Goal: Information Seeking & Learning: Learn about a topic

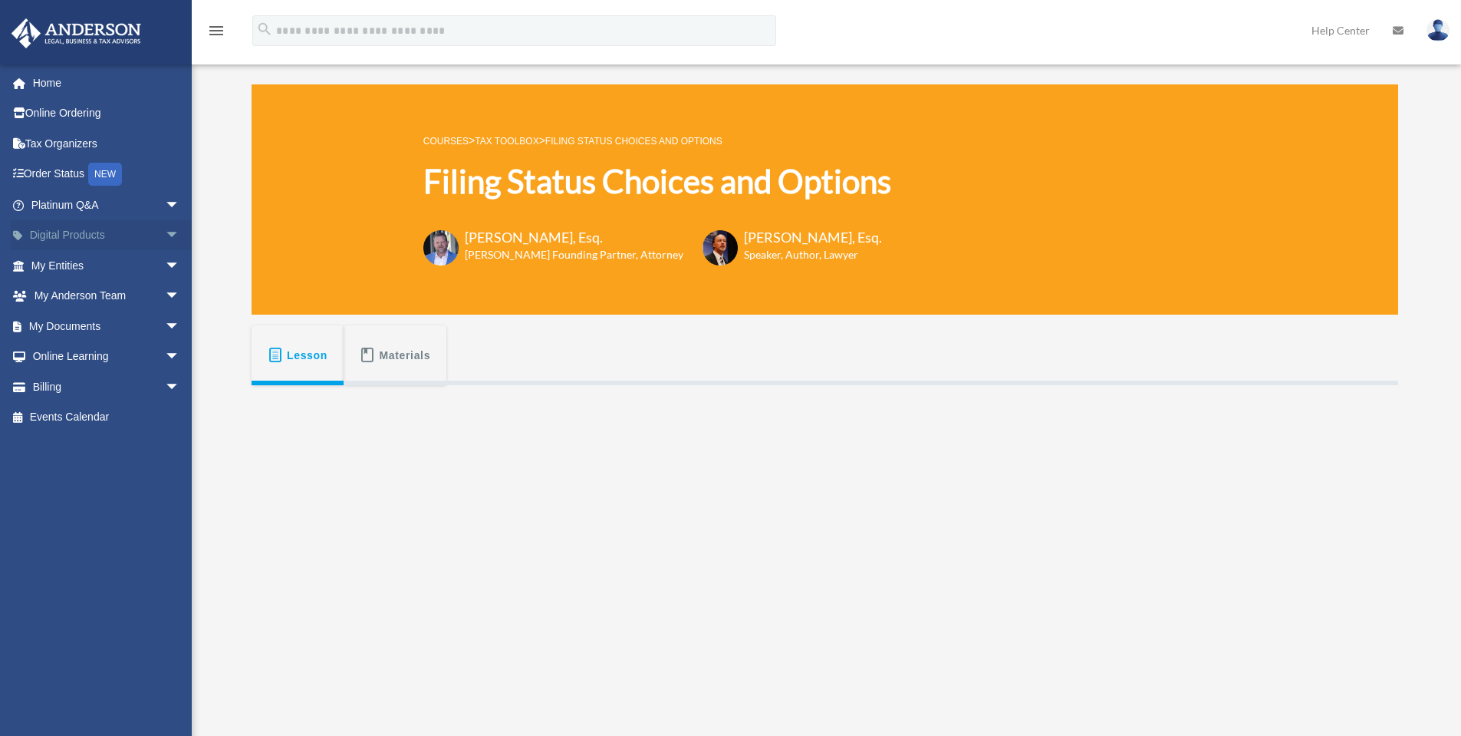
click at [165, 234] on span "arrow_drop_down" at bounding box center [180, 235] width 31 height 31
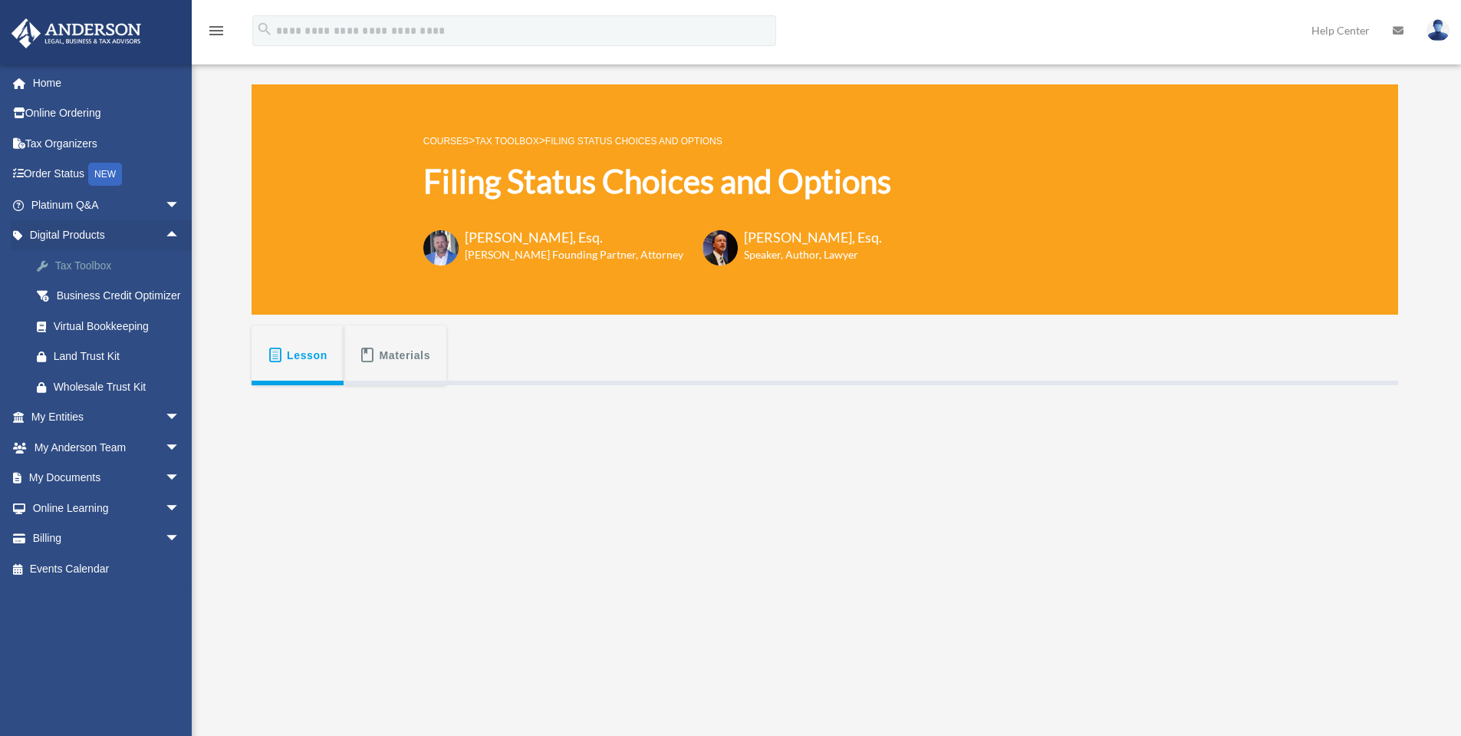
click at [100, 266] on div "Tax Toolbox" at bounding box center [119, 265] width 130 height 19
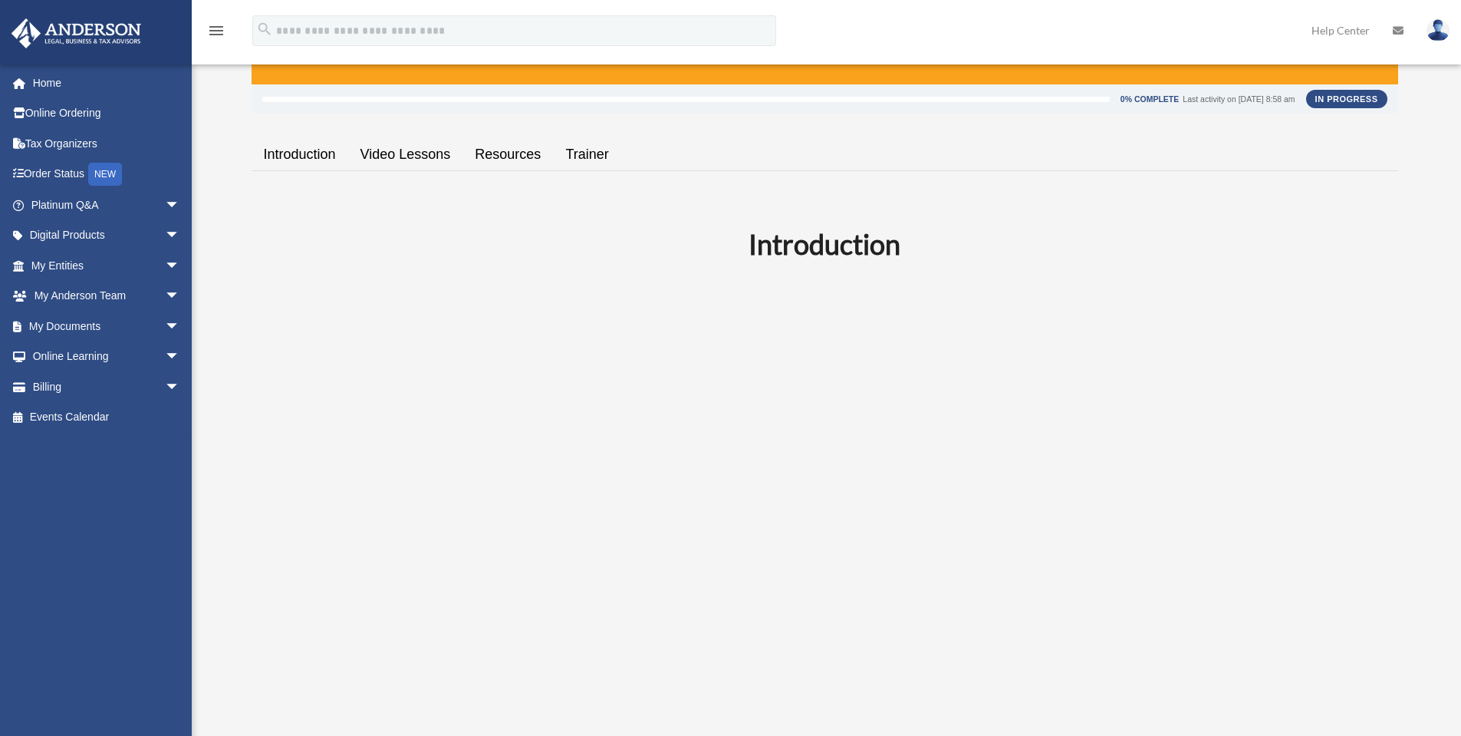
click at [408, 154] on link "Video Lessons" at bounding box center [405, 155] width 115 height 44
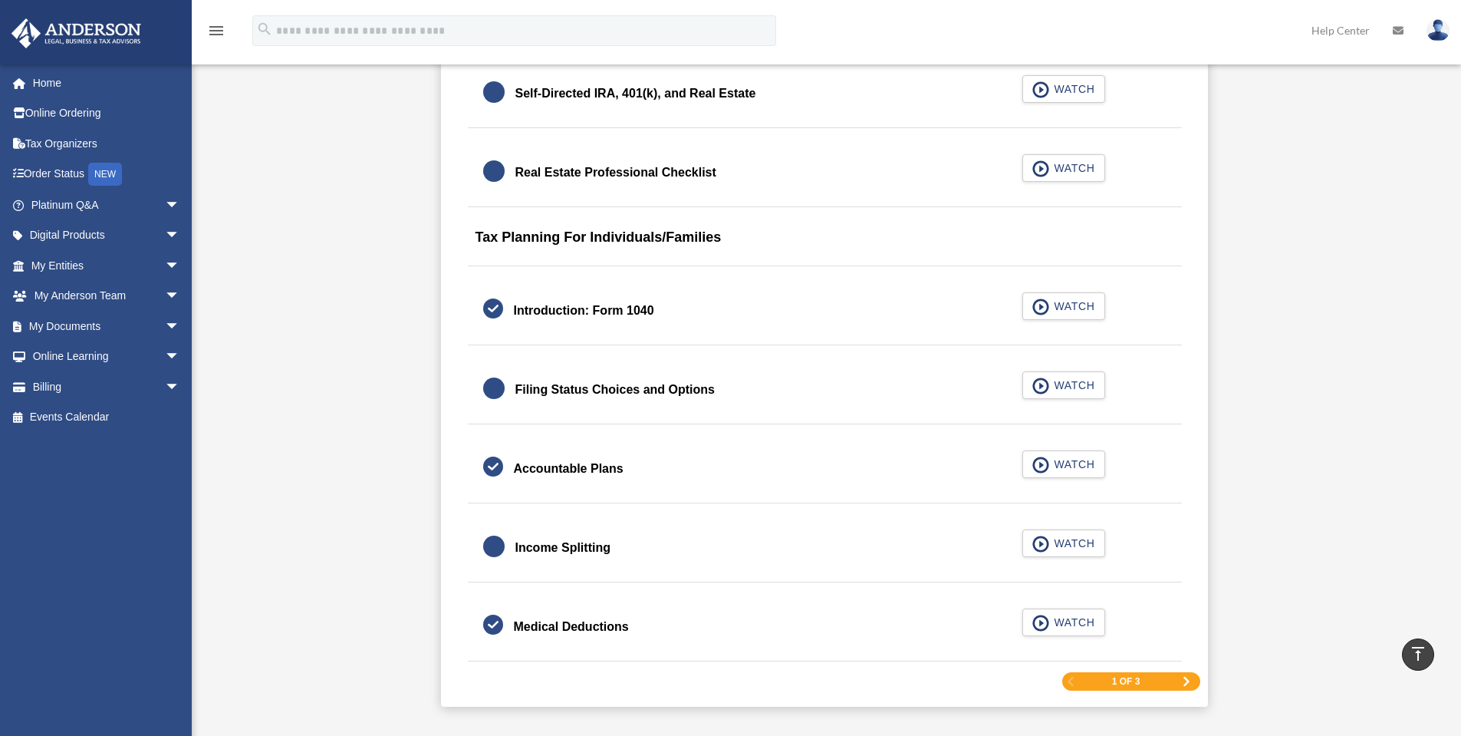
scroll to position [2222, 0]
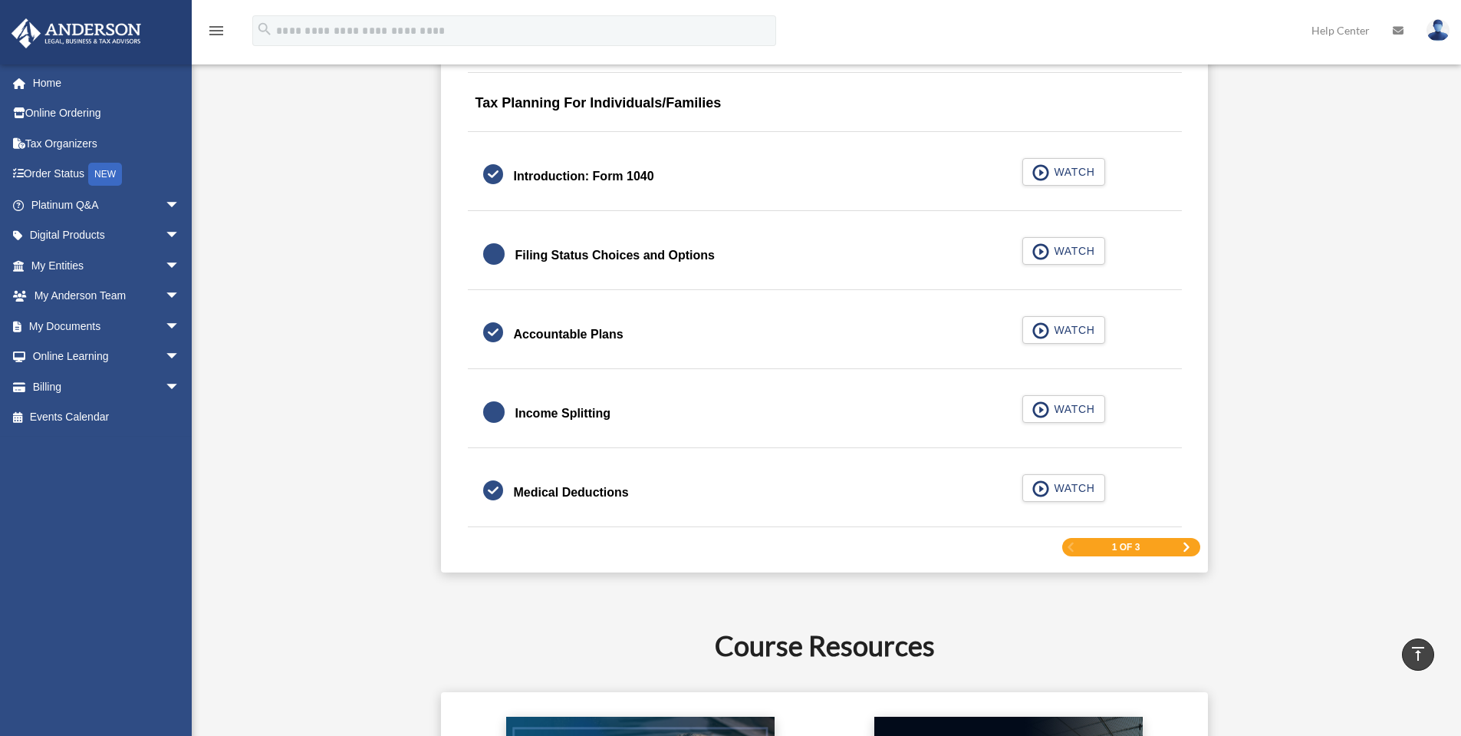
click at [1190, 547] on span "Next Page" at bounding box center [1186, 546] width 9 height 9
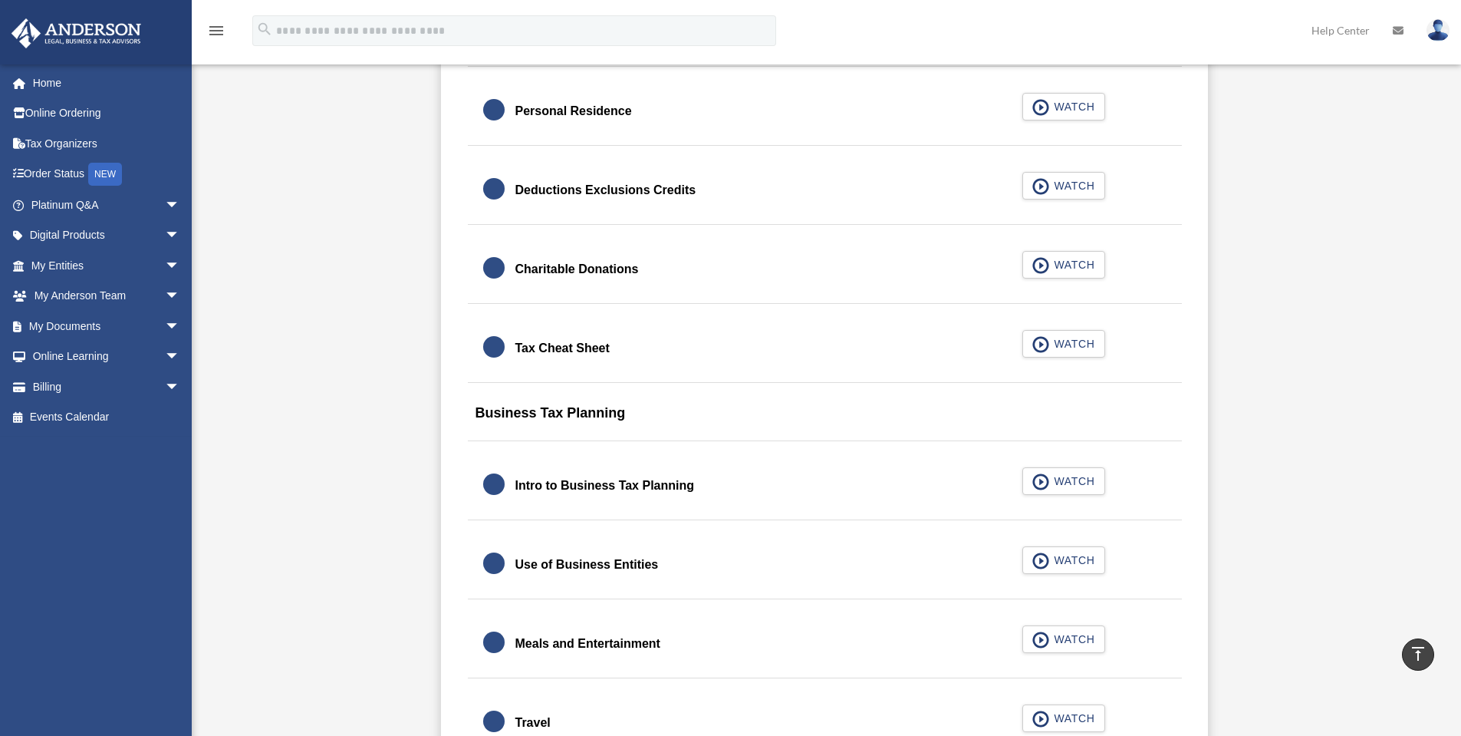
scroll to position [1074, 0]
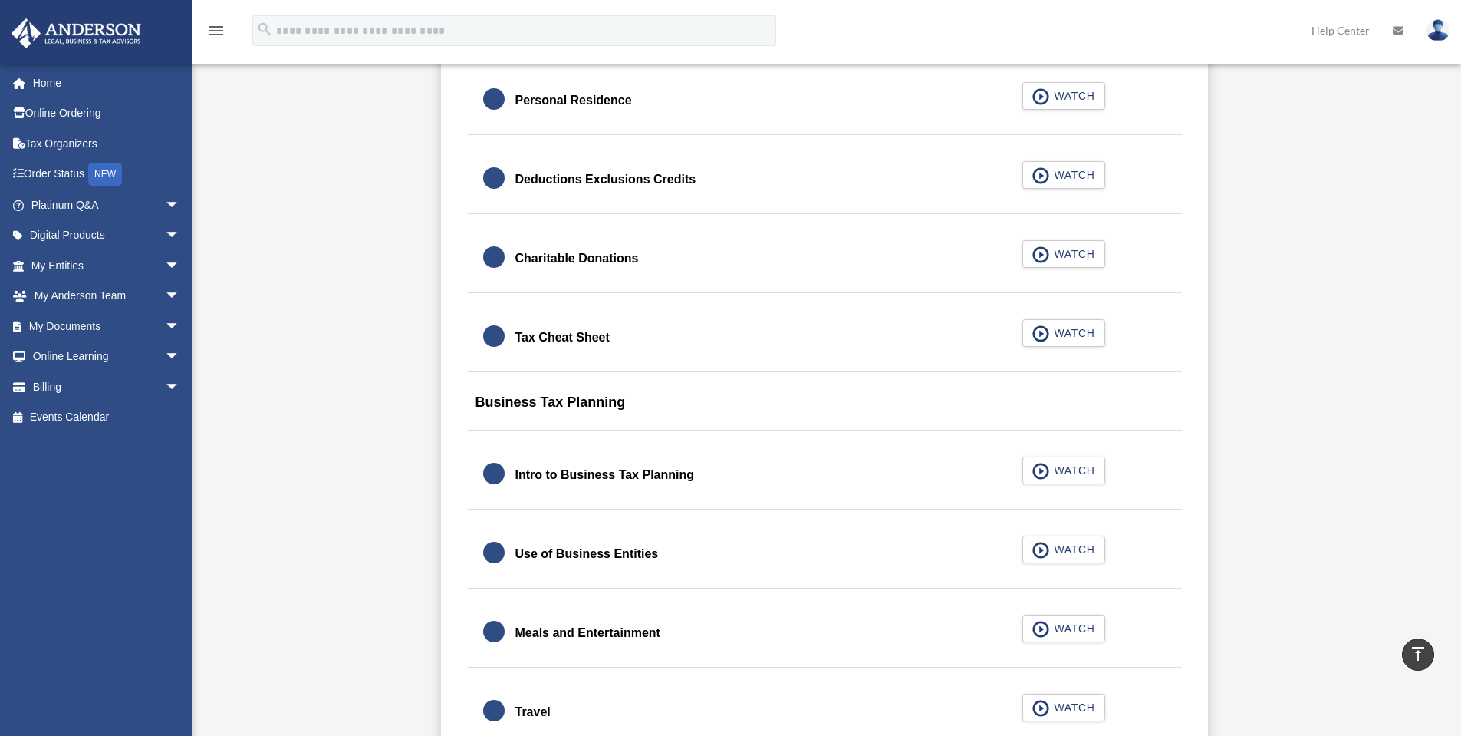
click at [572, 180] on div "Deductions Exclusions Credits" at bounding box center [606, 179] width 181 height 21
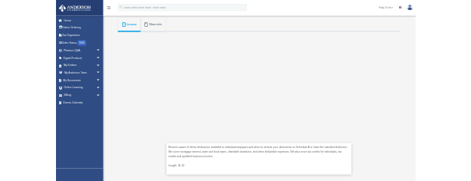
scroll to position [358, 0]
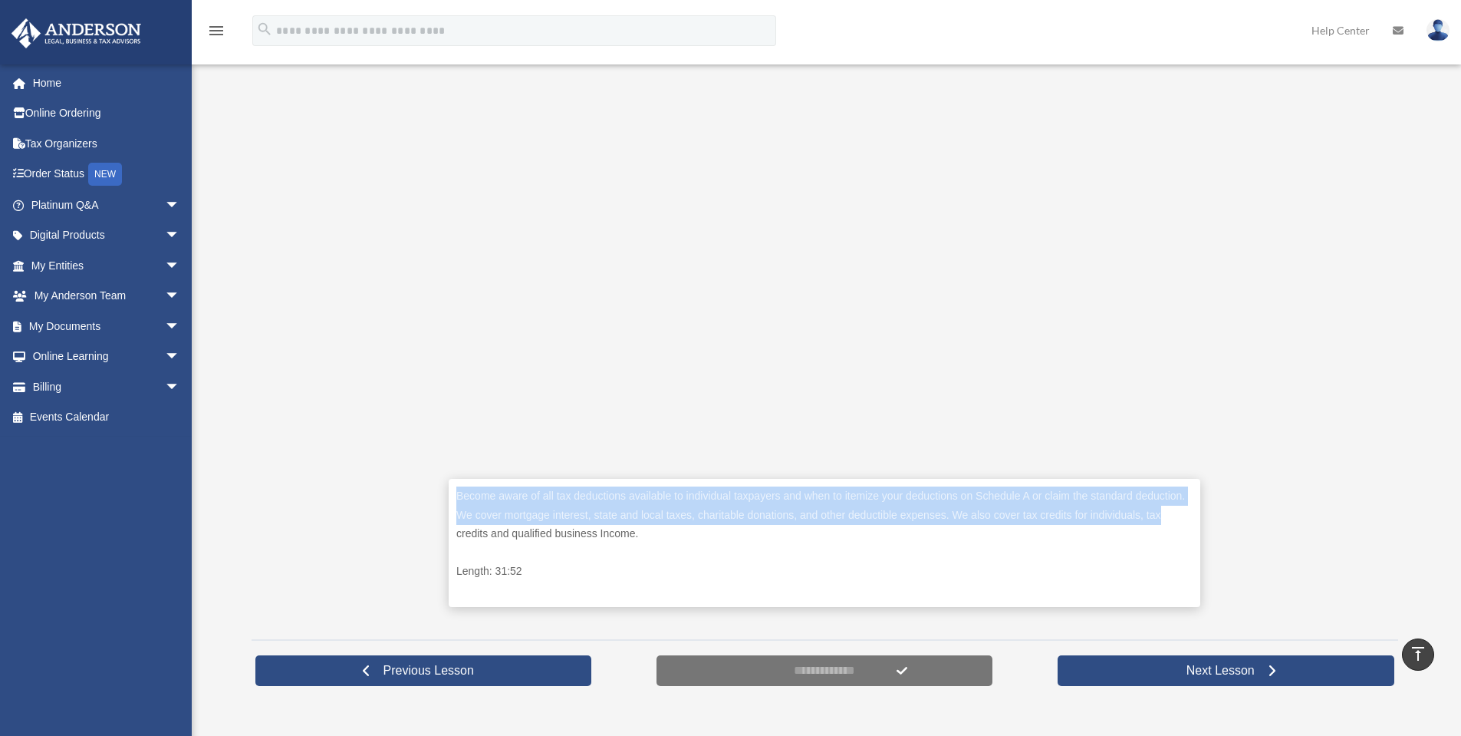
drag, startPoint x: 456, startPoint y: 496, endPoint x: 1171, endPoint y: 514, distance: 716.0
click at [1171, 514] on div "Become aware of all tax deductions available to individual taxpayers and when t…" at bounding box center [825, 543] width 752 height 128
click at [1099, 514] on p "Become aware of all tax deductions available to individual taxpayers and when t…" at bounding box center [824, 514] width 736 height 57
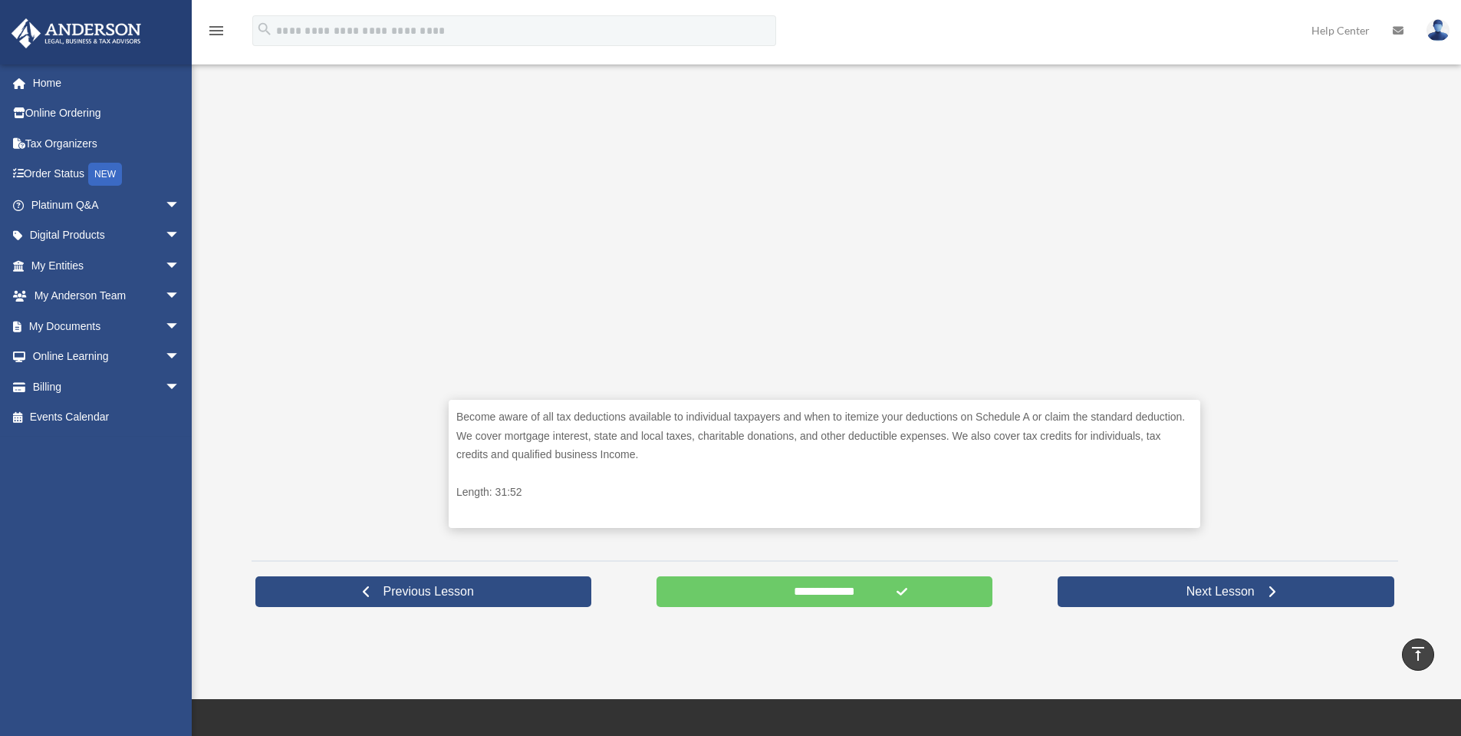
scroll to position [487, 0]
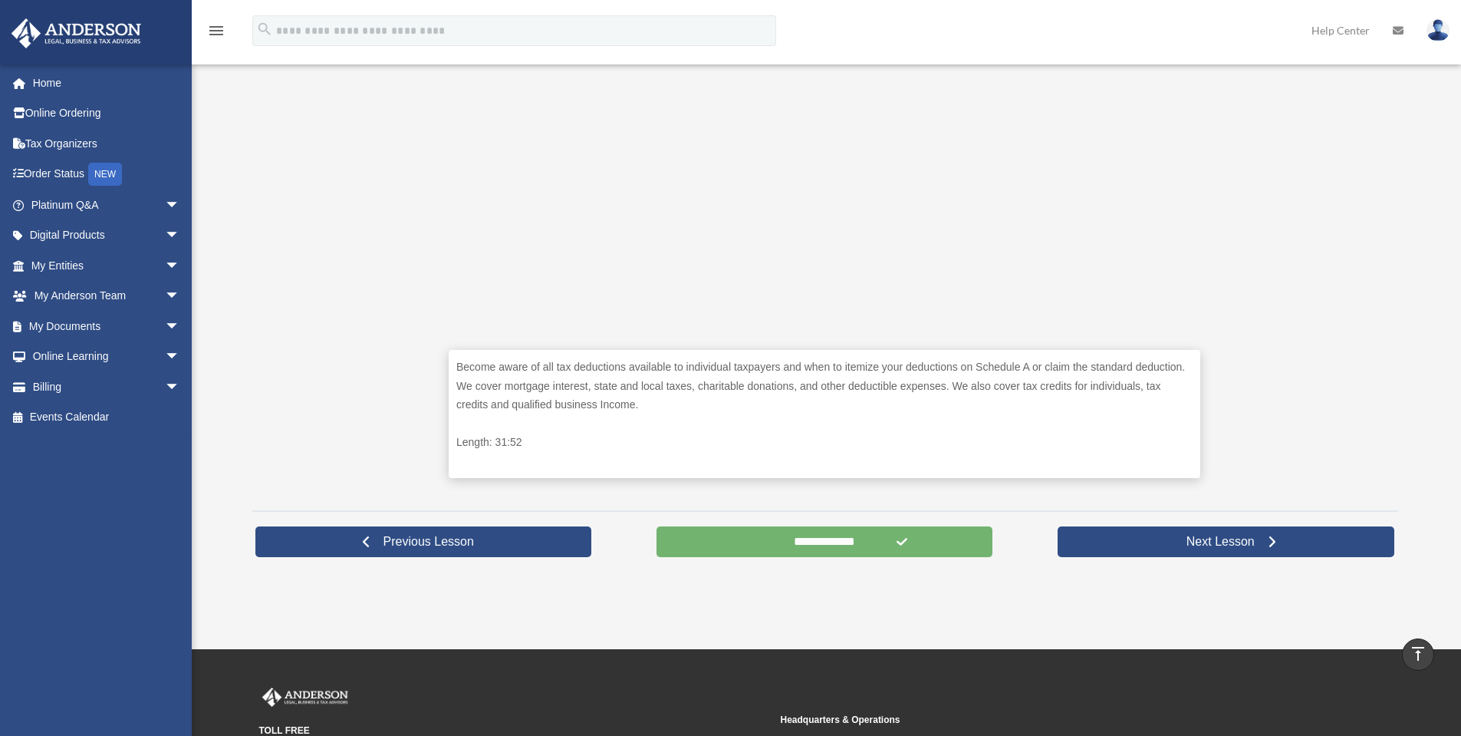
click at [834, 536] on input "**********" at bounding box center [825, 541] width 337 height 31
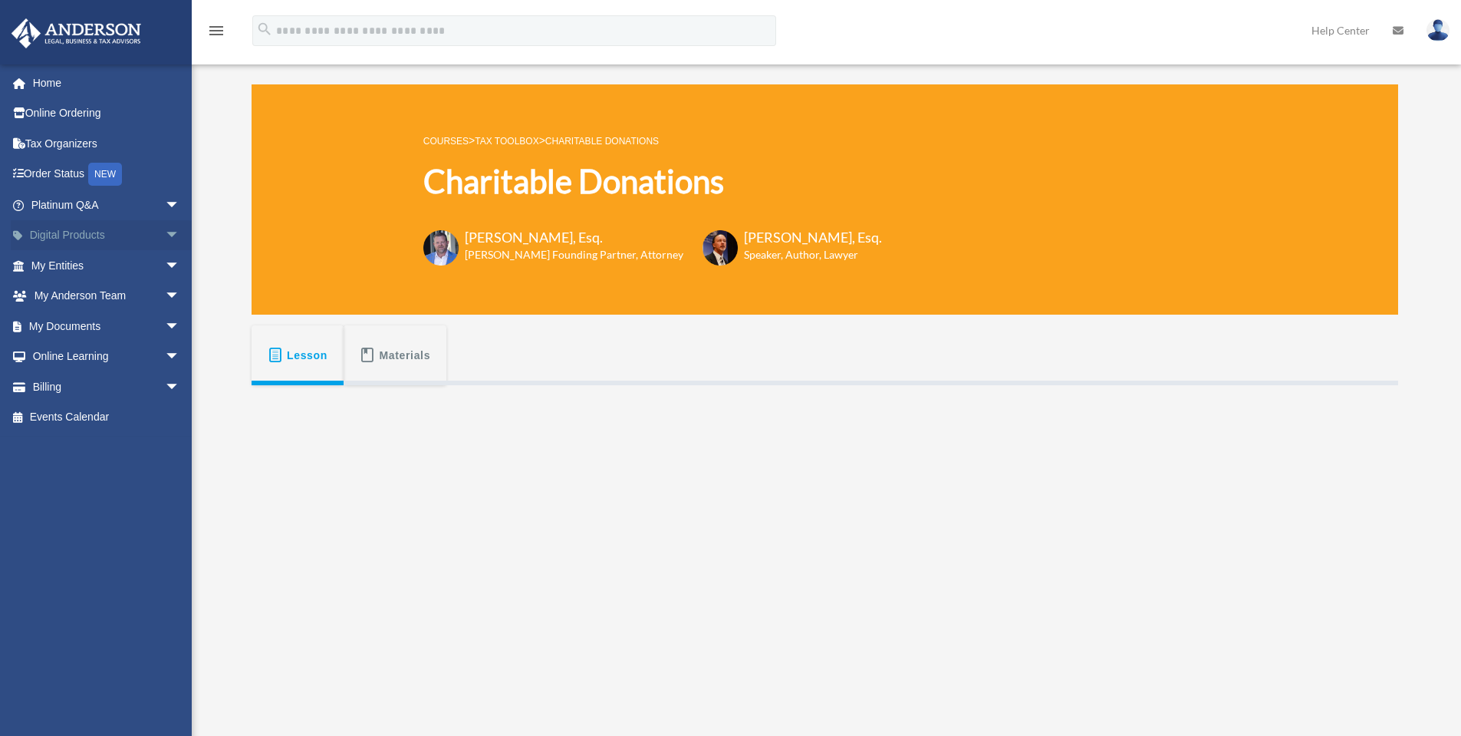
click at [165, 237] on span "arrow_drop_down" at bounding box center [180, 235] width 31 height 31
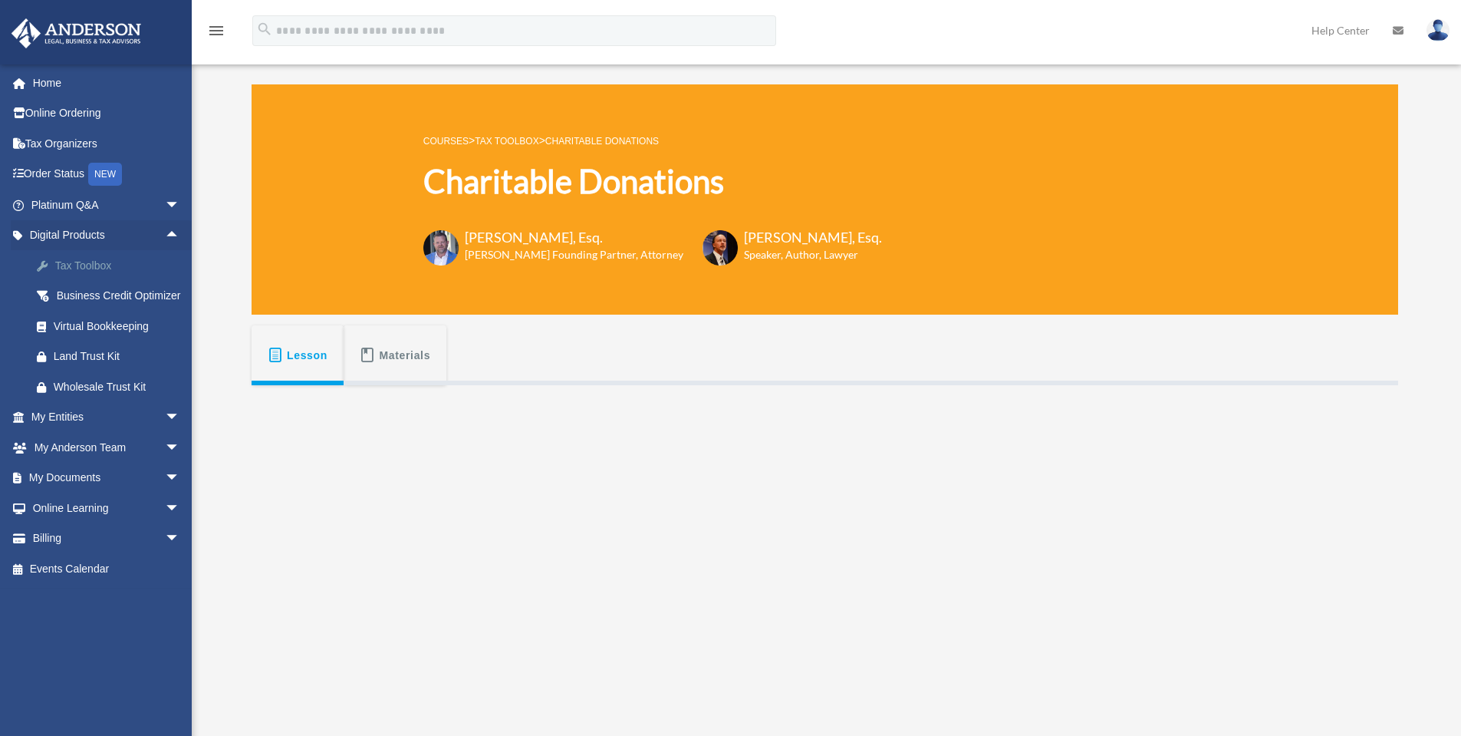
click at [122, 267] on div "Tax Toolbox" at bounding box center [119, 265] width 130 height 19
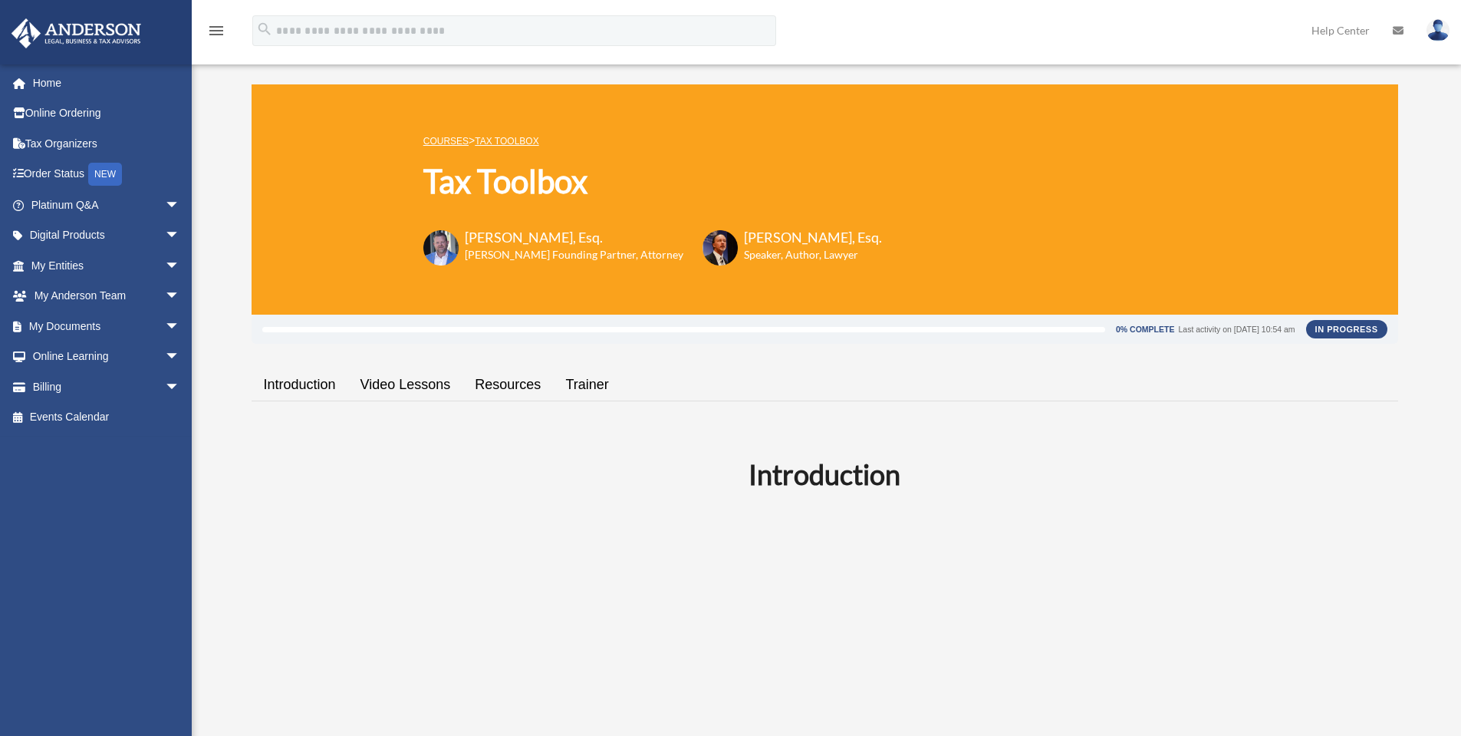
click at [409, 376] on link "Video Lessons" at bounding box center [405, 385] width 115 height 44
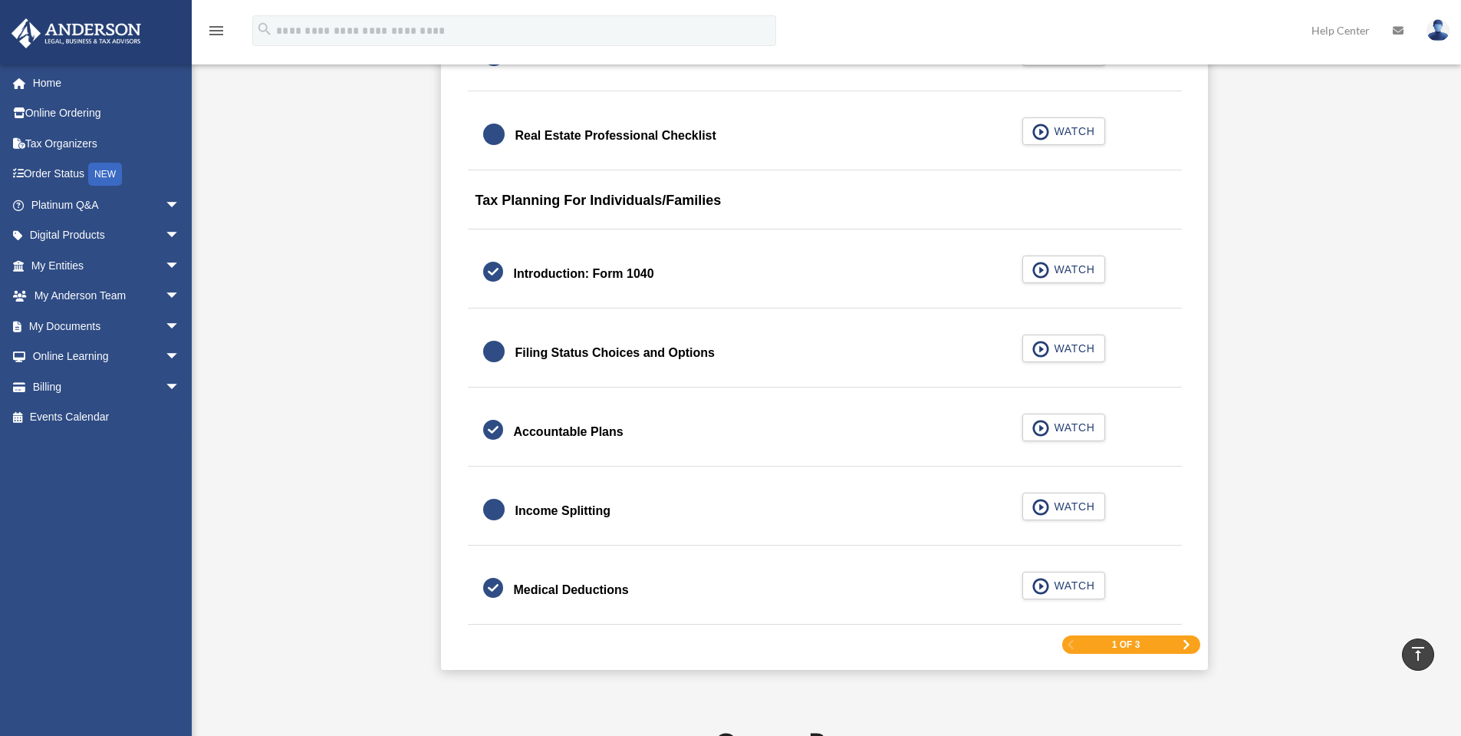
scroll to position [2145, 0]
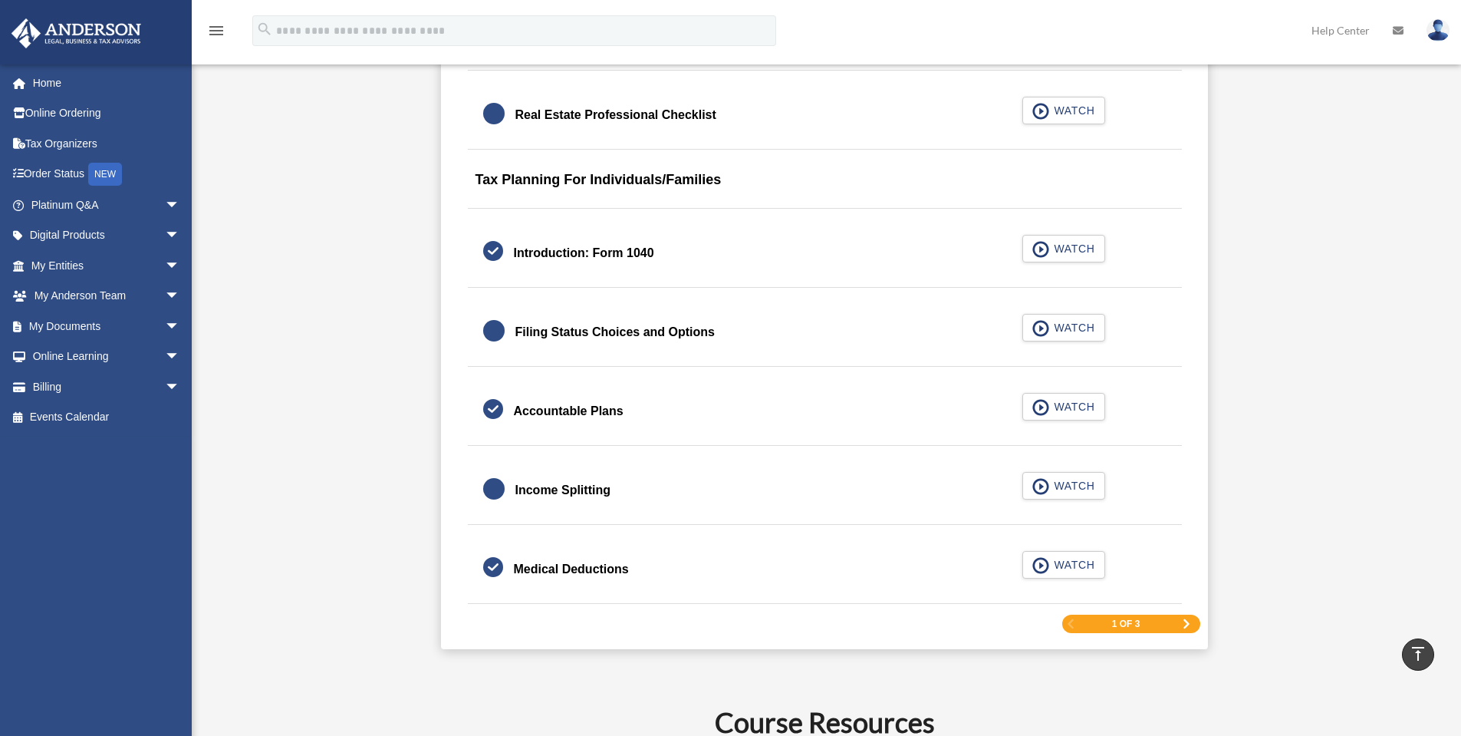
click at [1192, 622] on div "1 of 3" at bounding box center [1131, 623] width 138 height 19
click at [1190, 622] on span "Next Page" at bounding box center [1186, 623] width 9 height 9
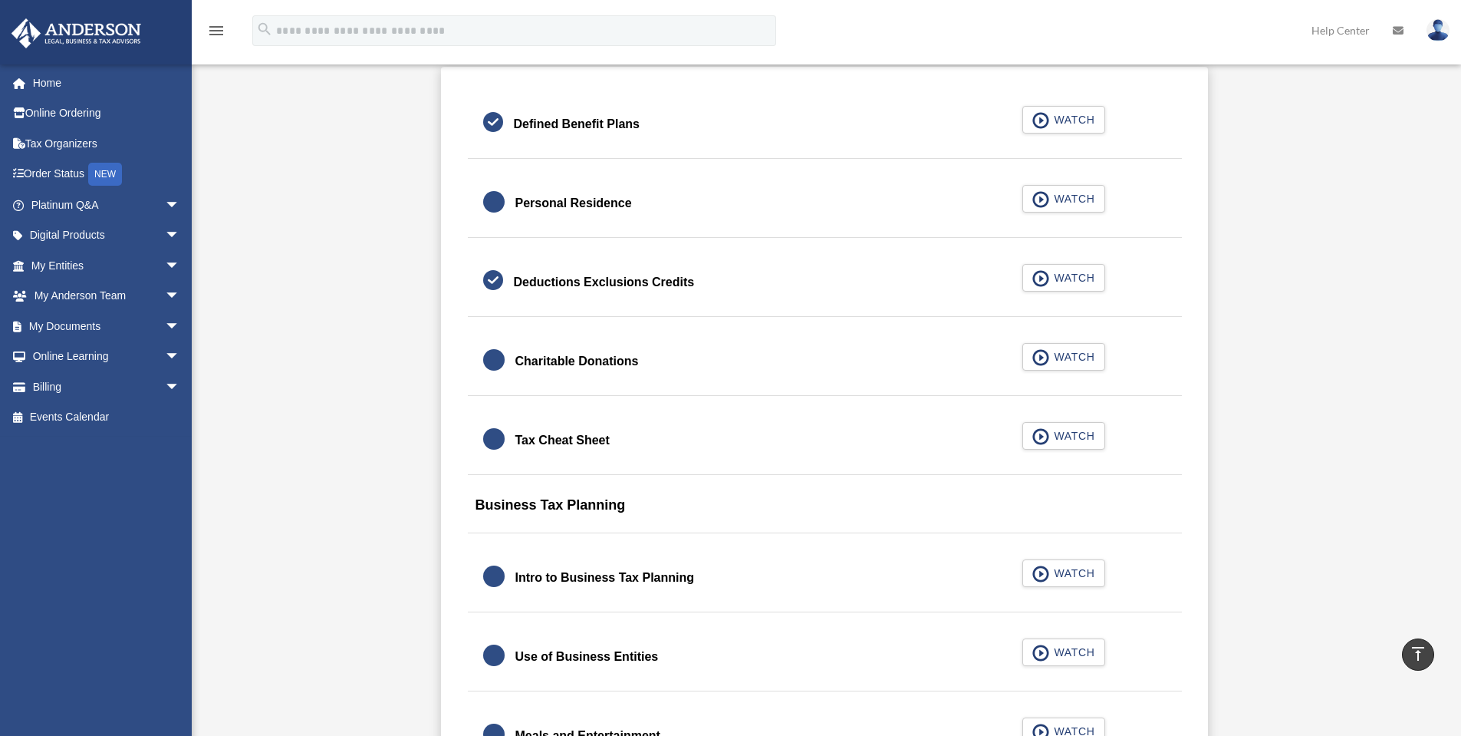
scroll to position [997, 0]
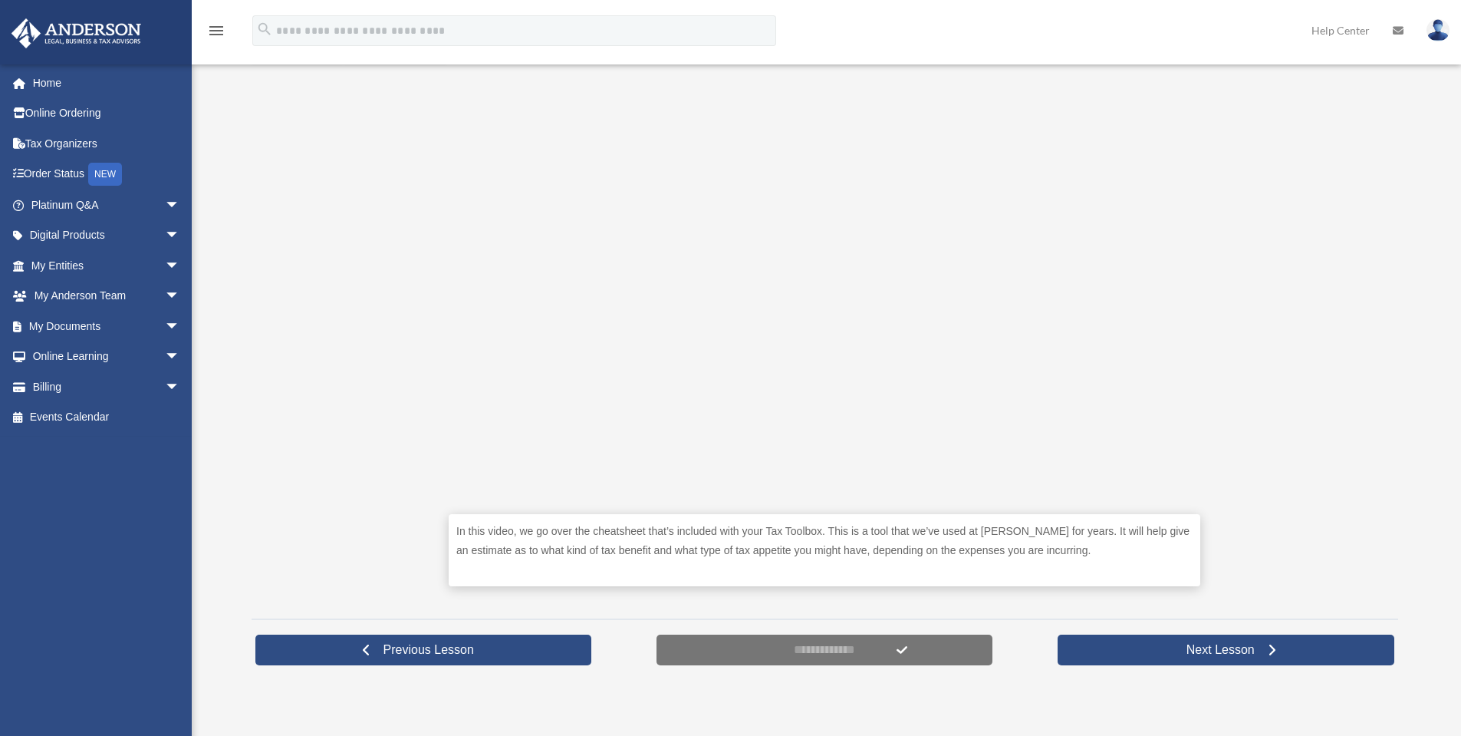
scroll to position [332, 0]
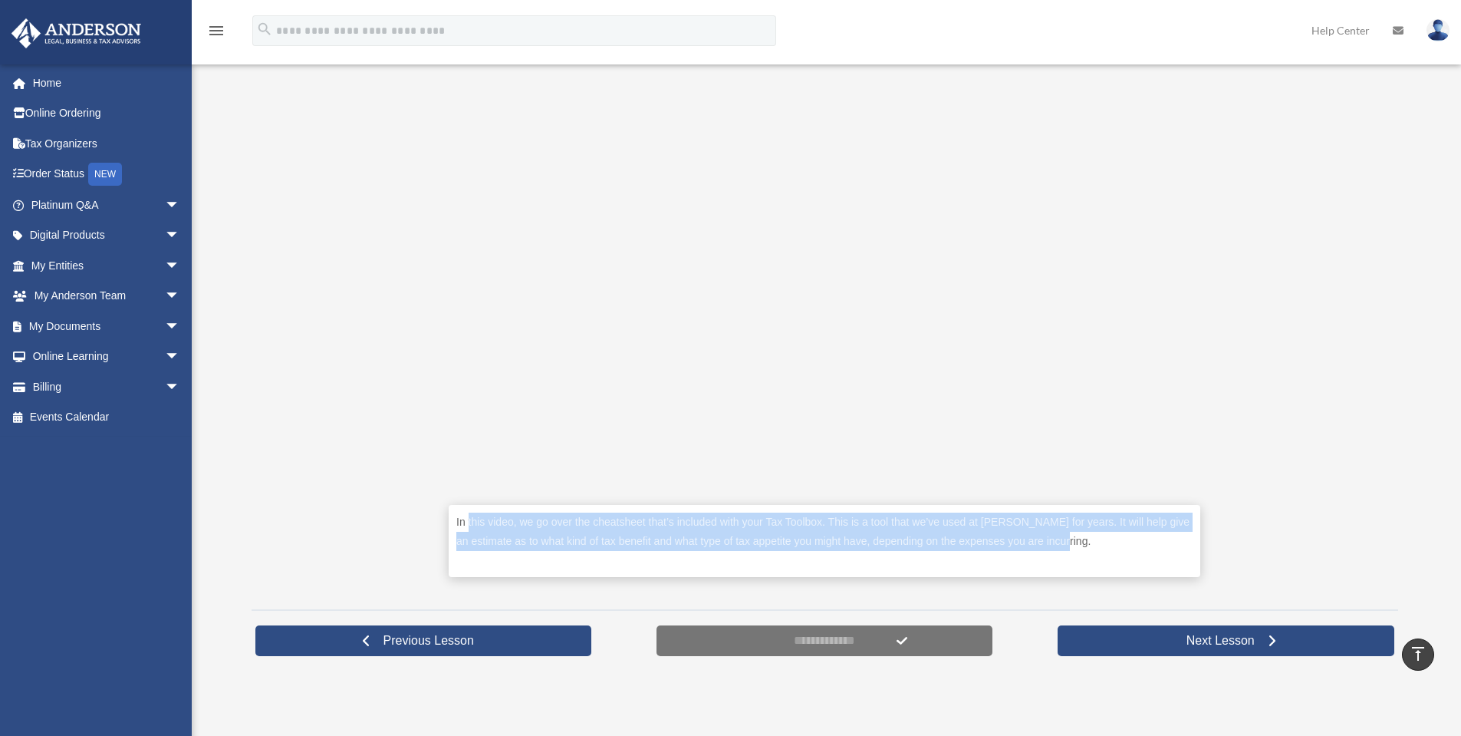
drag, startPoint x: 469, startPoint y: 519, endPoint x: 1105, endPoint y: 537, distance: 637.0
click at [1105, 537] on p "In this video, we go over the cheatsheet that’s included with your Tax Toolbox.…" at bounding box center [824, 531] width 736 height 38
click at [868, 542] on p "In this video, we go over the cheatsheet that’s included with your Tax Toolbox.…" at bounding box center [824, 531] width 736 height 38
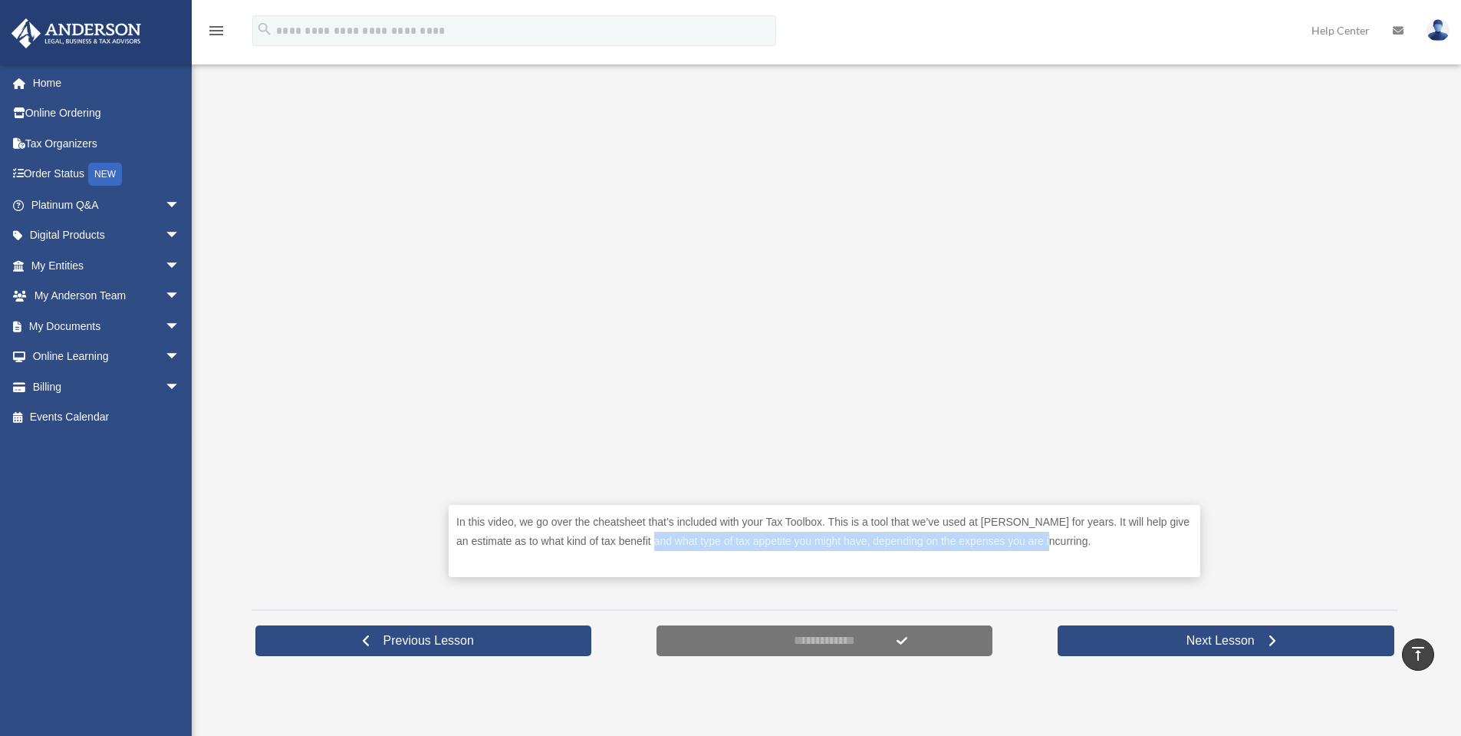
drag, startPoint x: 670, startPoint y: 537, endPoint x: 1059, endPoint y: 542, distance: 389.0
click at [1059, 542] on p "In this video, we go over the cheatsheet that’s included with your Tax Toolbox.…" at bounding box center [824, 531] width 736 height 38
drag, startPoint x: 1095, startPoint y: 542, endPoint x: 782, endPoint y: 542, distance: 313.0
click at [782, 542] on p "In this video, we go over the cheatsheet that’s included with your Tax Toolbox.…" at bounding box center [824, 531] width 736 height 38
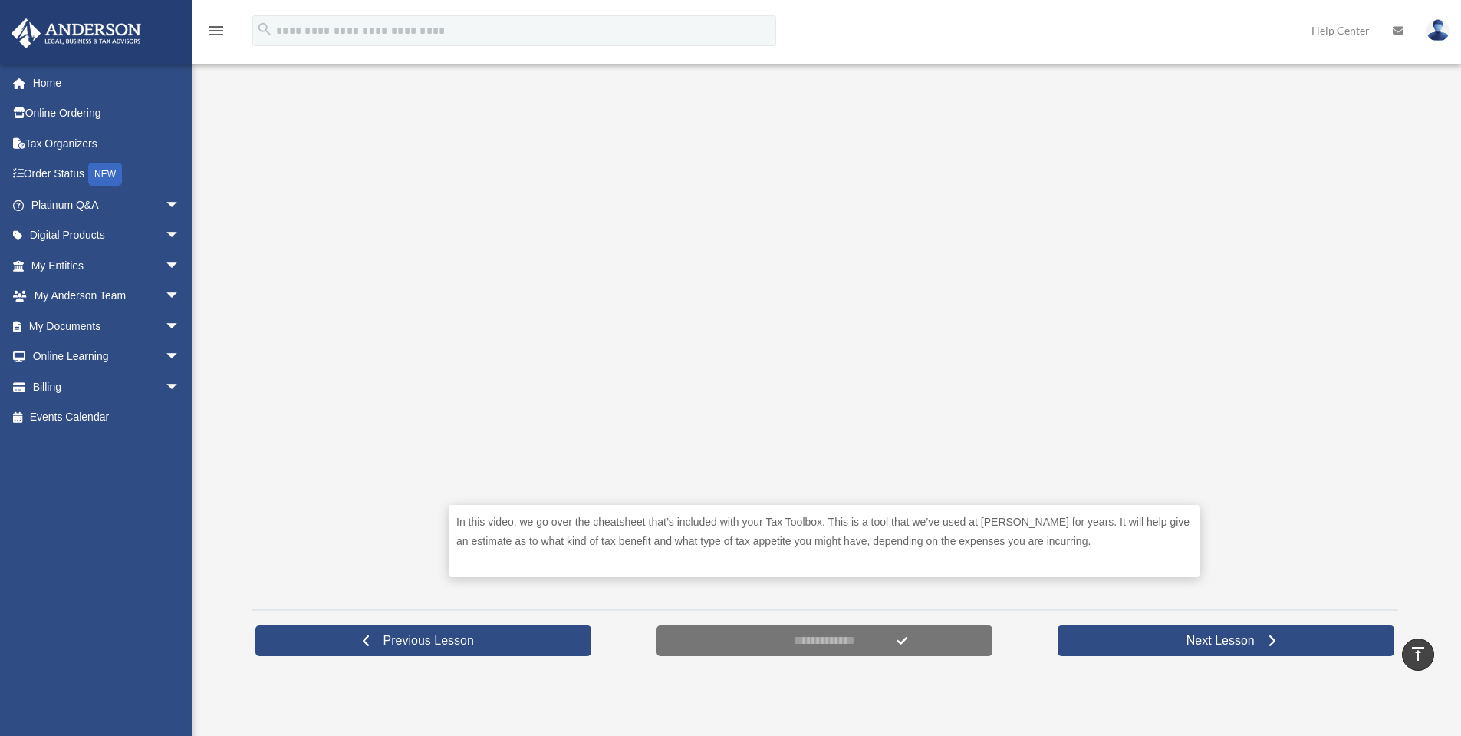
click at [773, 542] on p "In this video, we go over the cheatsheet that’s included with your Tax Toolbox.…" at bounding box center [824, 531] width 736 height 38
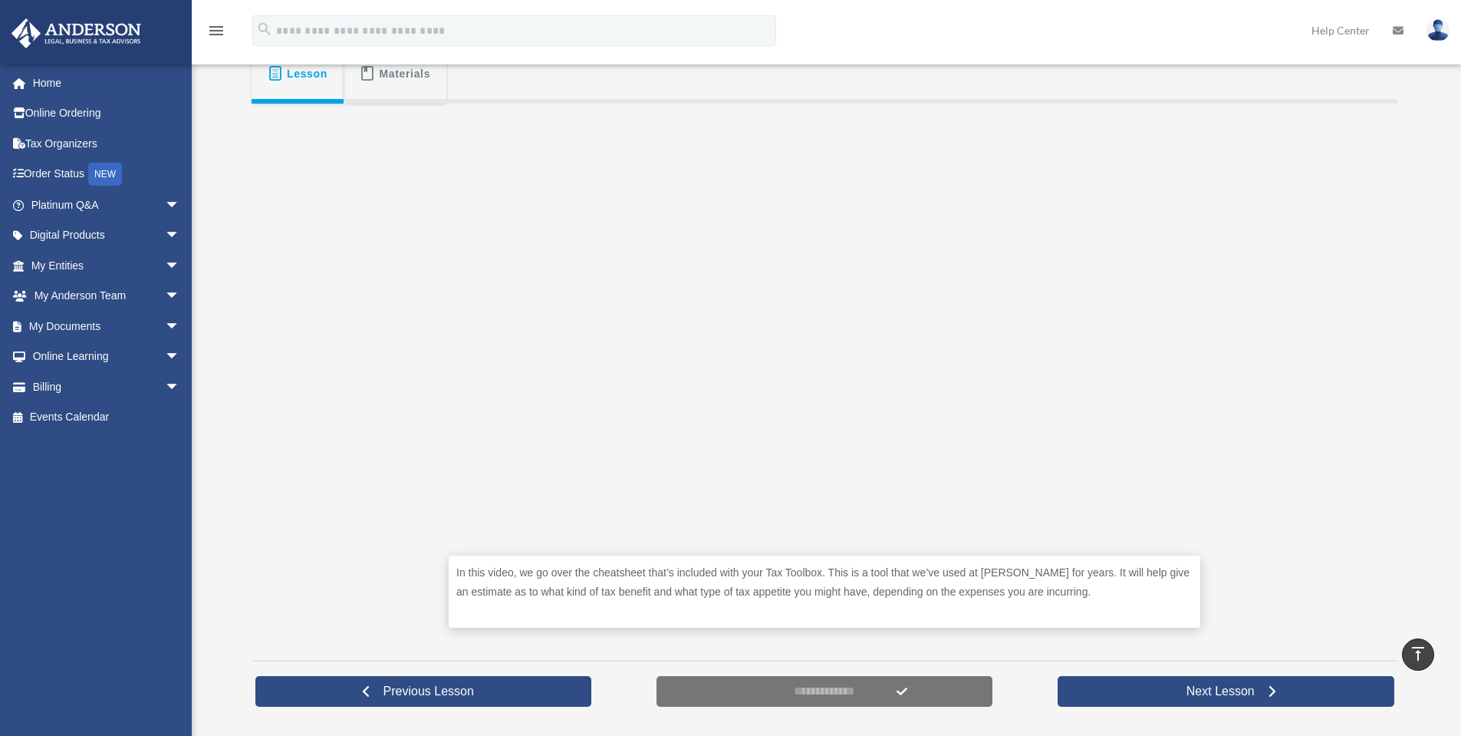
scroll to position [205, 0]
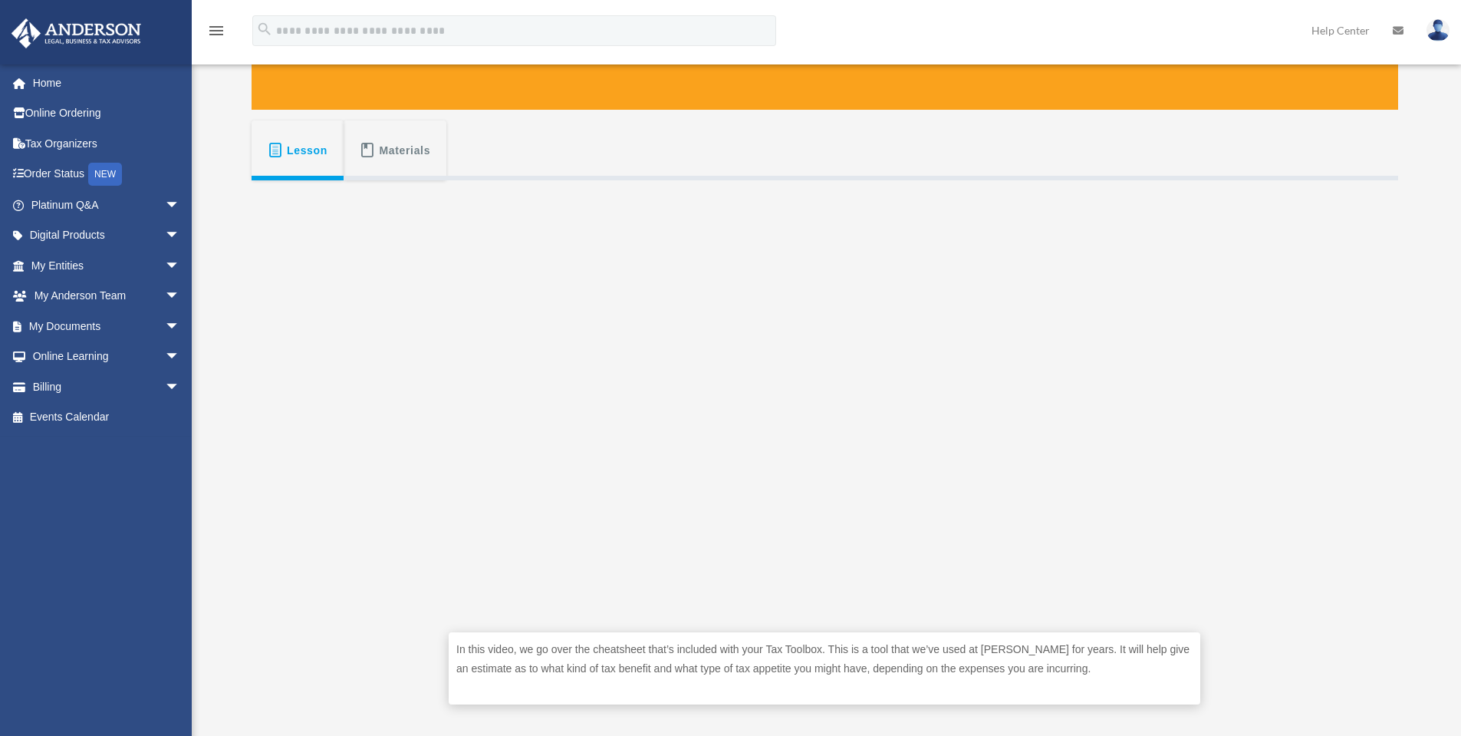
click at [417, 156] on span "Materials" at bounding box center [405, 151] width 51 height 28
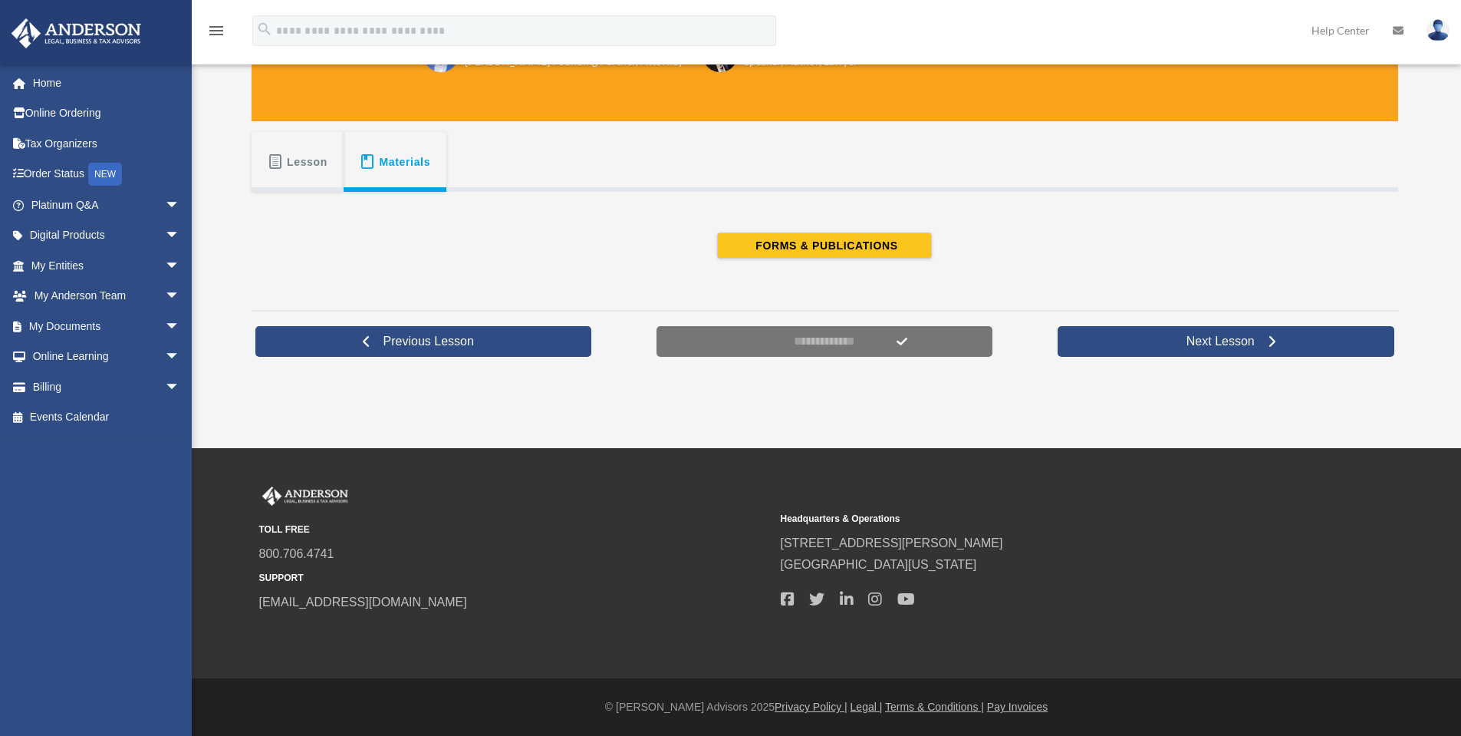
click at [315, 161] on span "Lesson" at bounding box center [307, 162] width 41 height 28
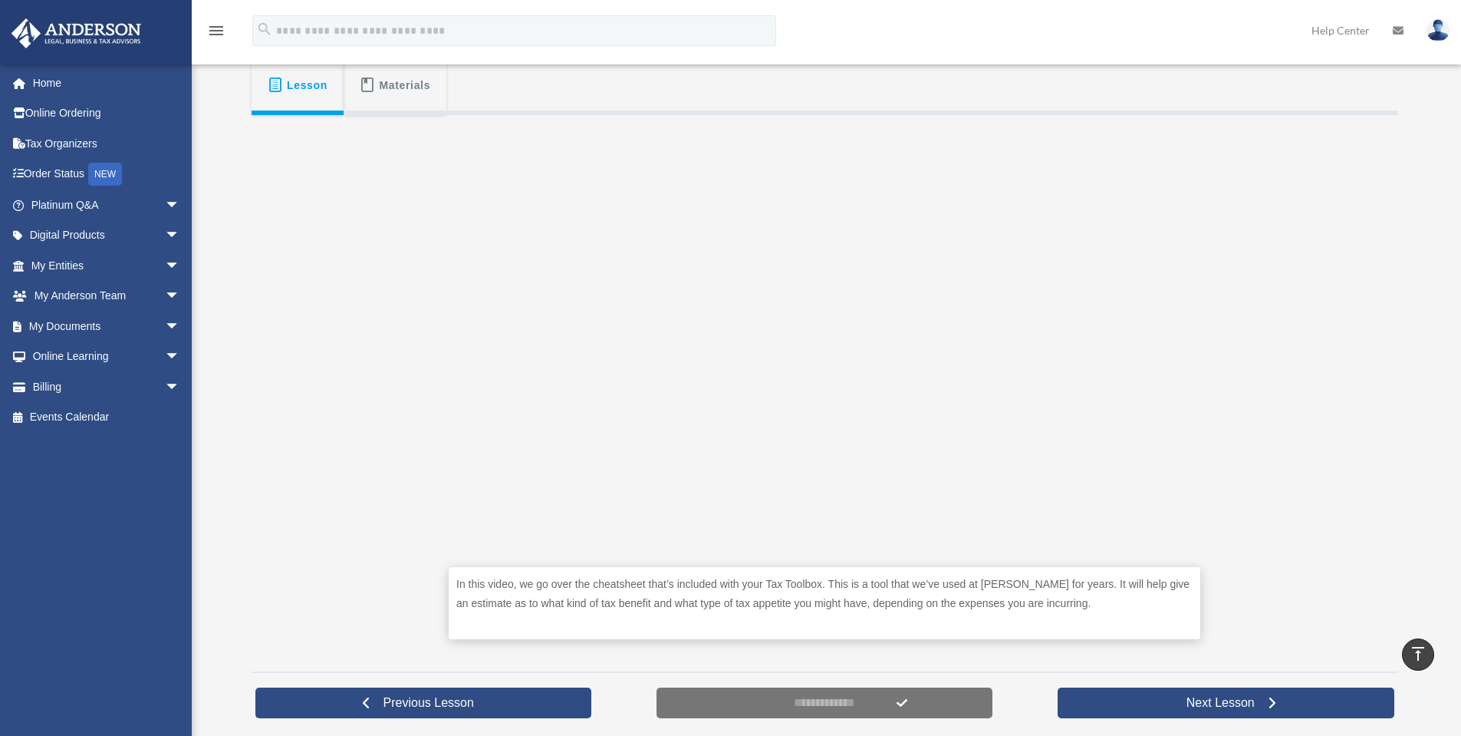
scroll to position [295, 0]
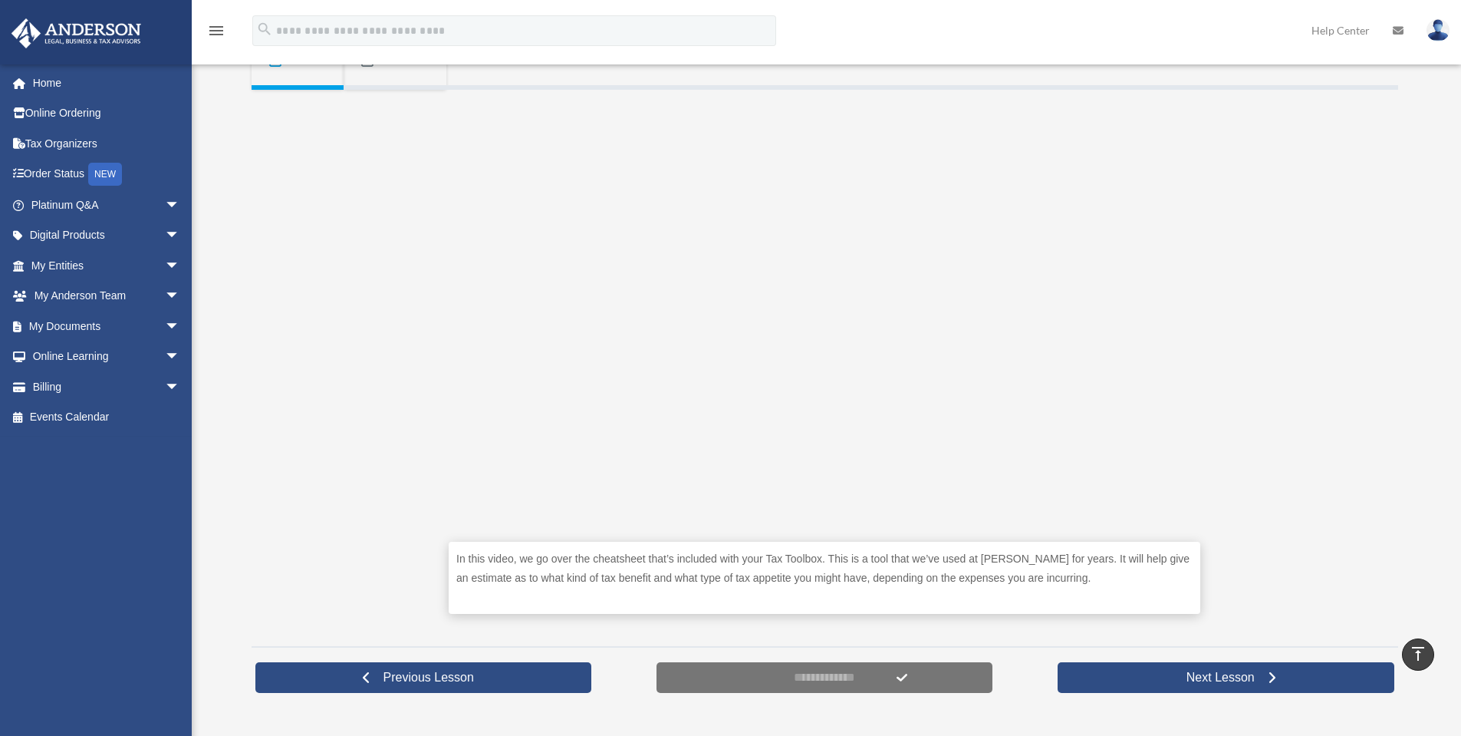
click at [343, 443] on div "In this video, we go over the cheatsheet that’s included with your Tax Toolbox.…" at bounding box center [825, 362] width 1147 height 545
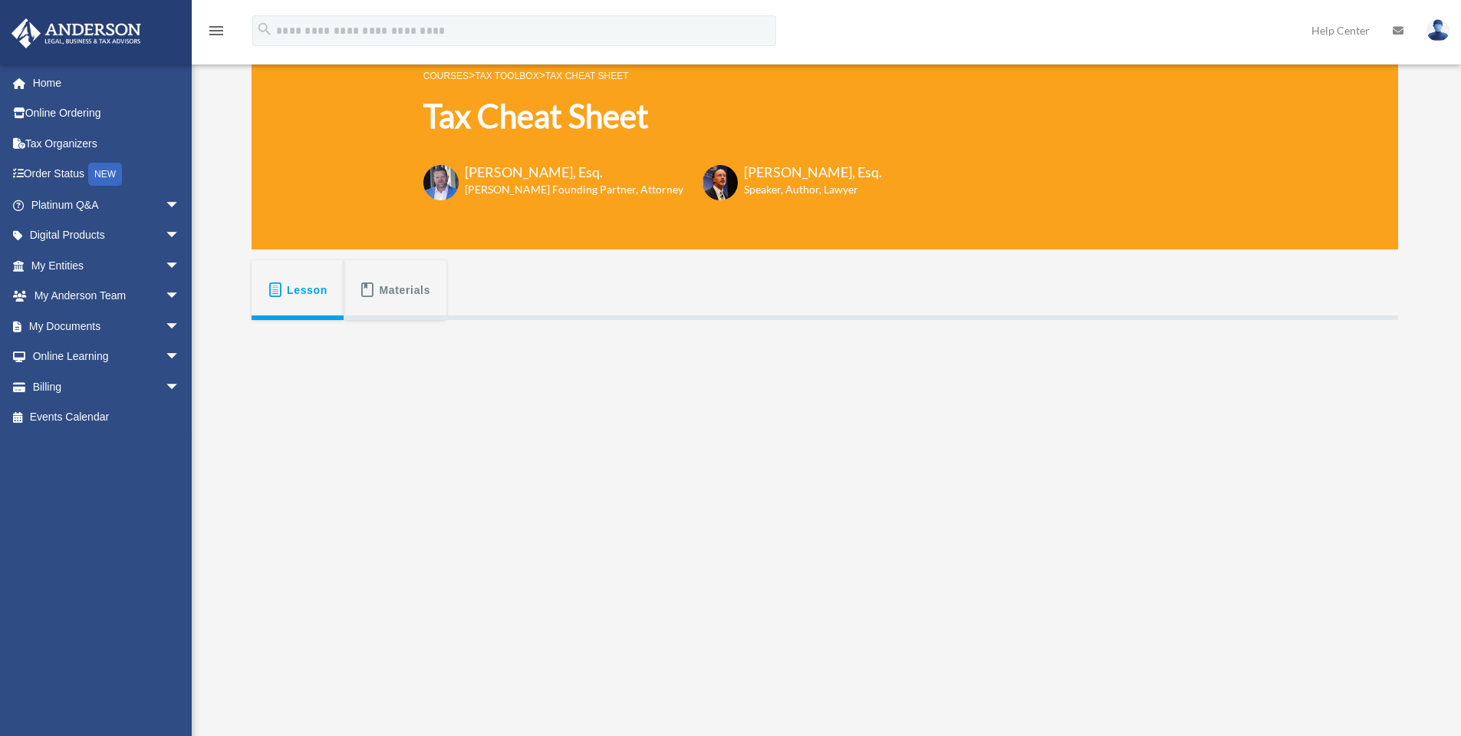
scroll to position [91, 0]
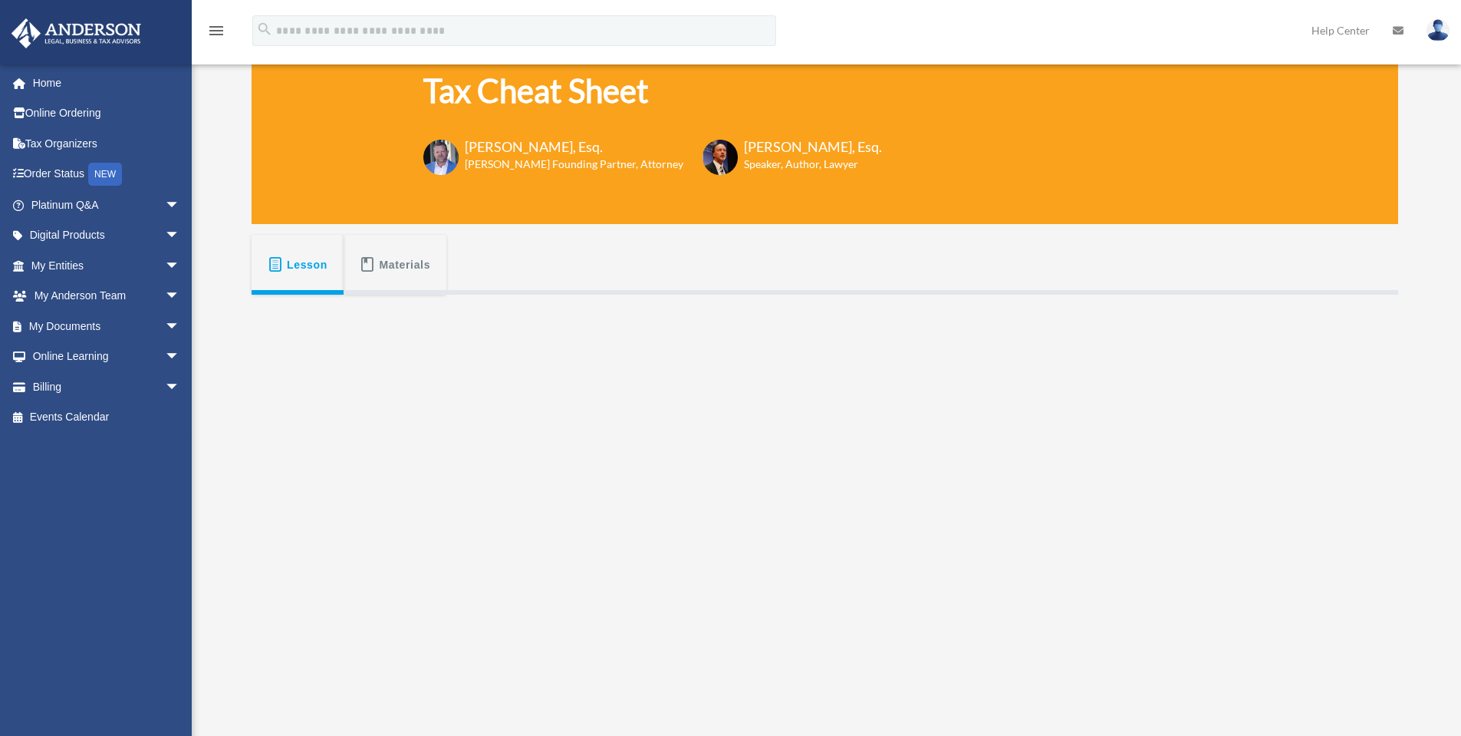
drag, startPoint x: 406, startPoint y: 275, endPoint x: 389, endPoint y: 325, distance: 53.4
click at [389, 325] on div "In this video, we go over the cheatsheet that’s included with your Tax Toolbox.…" at bounding box center [825, 567] width 1147 height 545
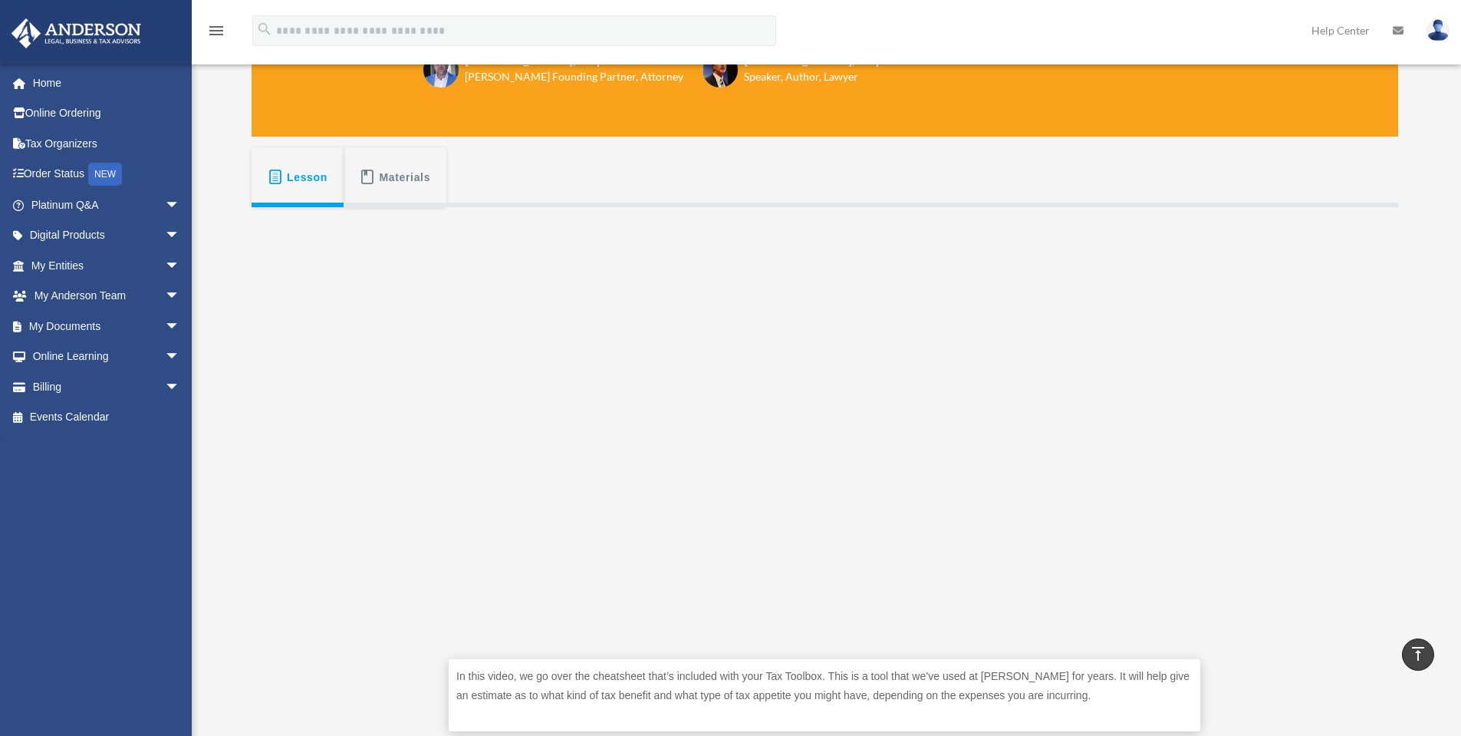
scroll to position [117, 0]
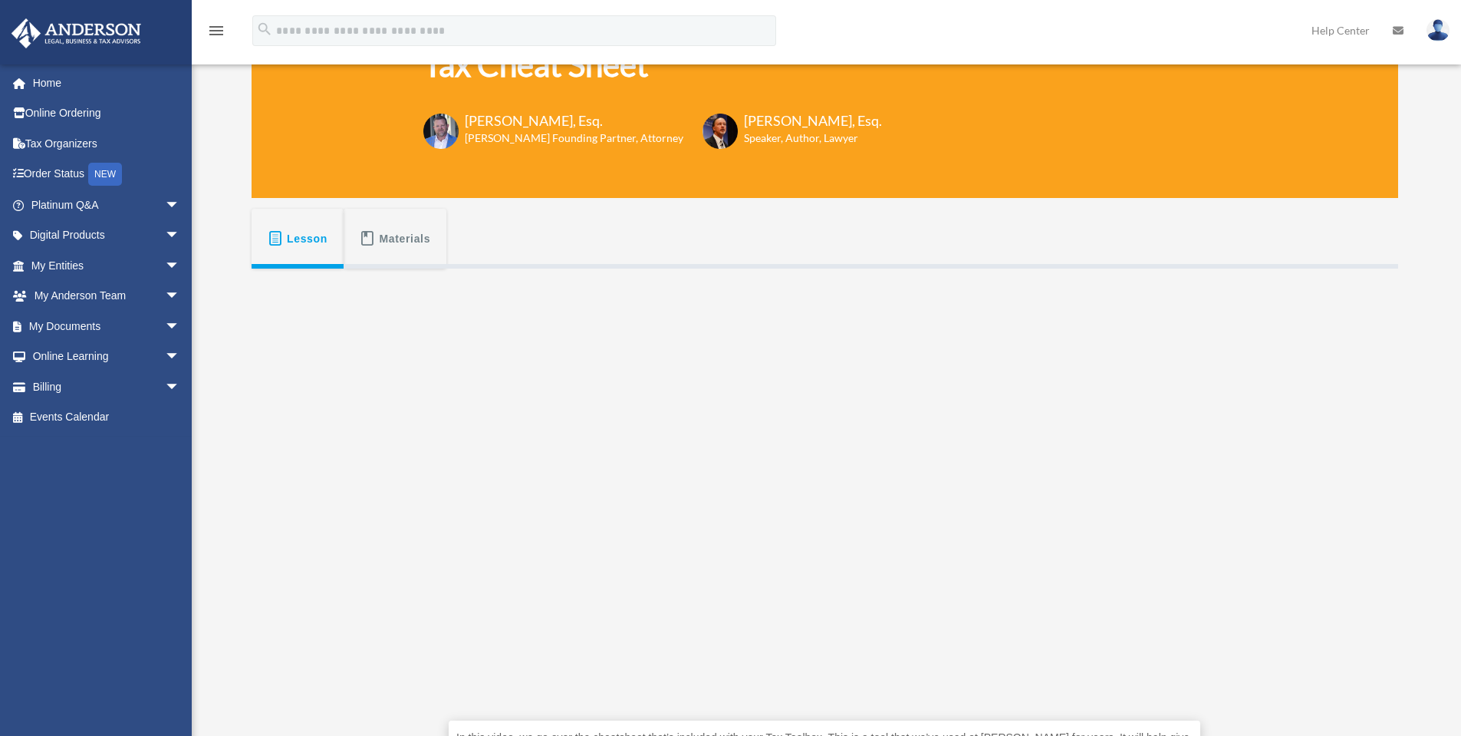
drag, startPoint x: 404, startPoint y: 234, endPoint x: 401, endPoint y: 243, distance: 9.5
click at [401, 243] on span "Materials" at bounding box center [405, 239] width 51 height 28
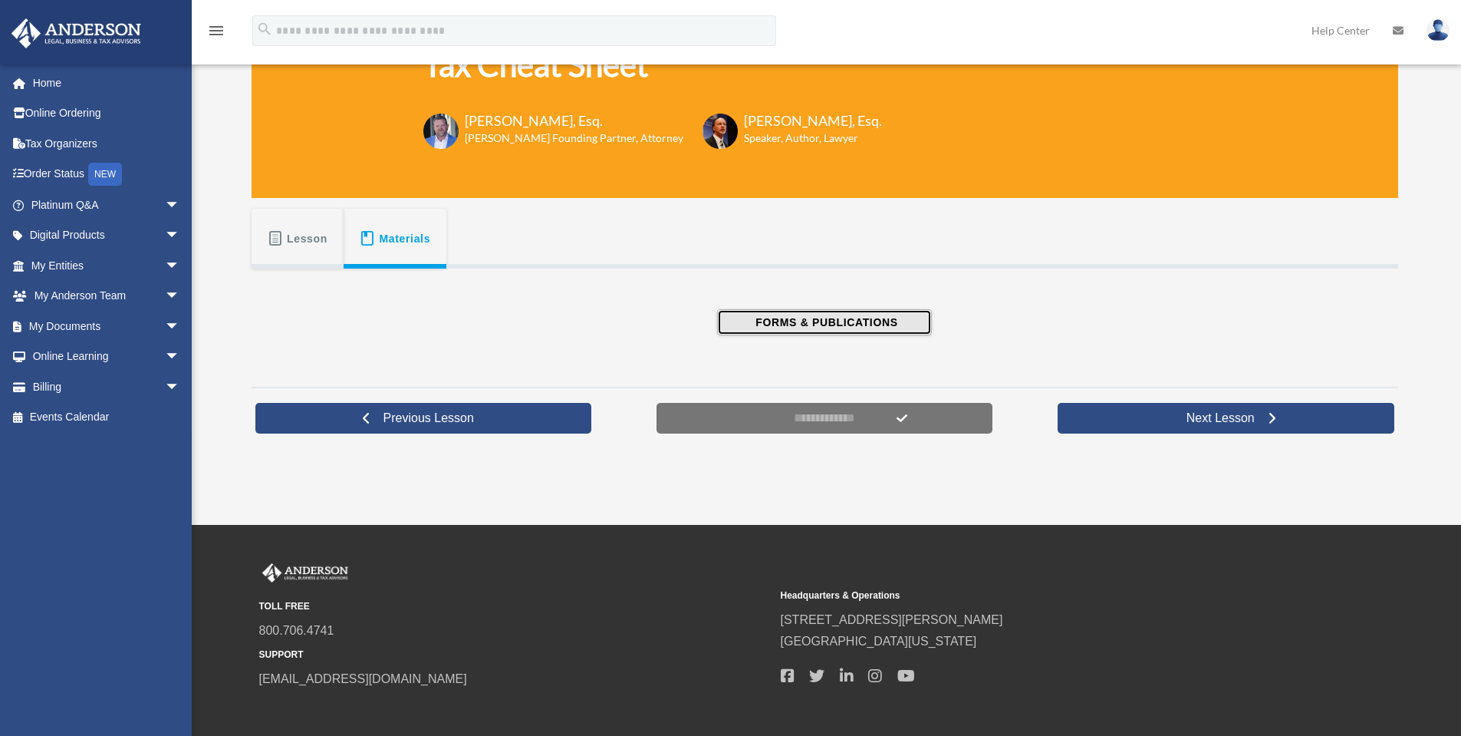
click at [804, 328] on span "FORMS & PUBLICATIONS" at bounding box center [824, 322] width 147 height 15
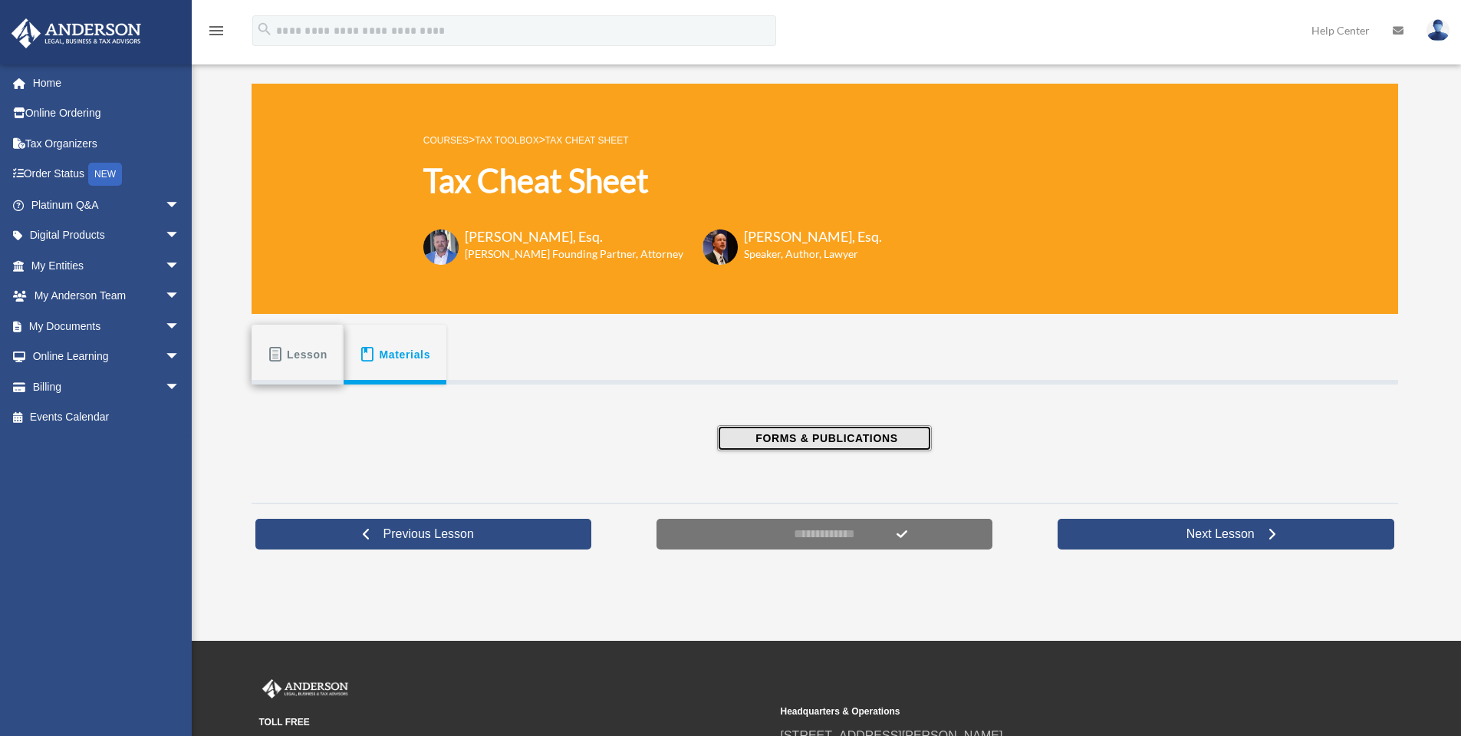
scroll to position [0, 0]
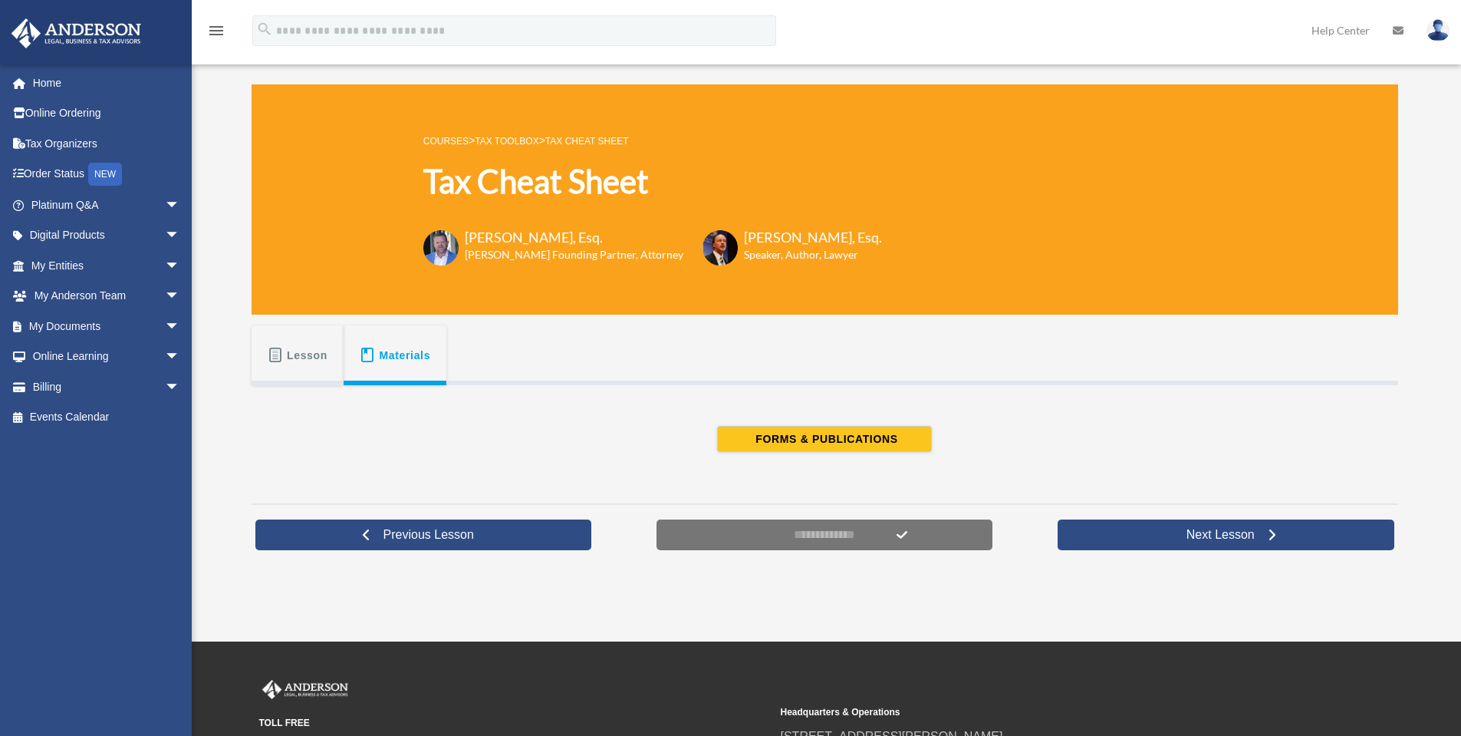
click at [305, 354] on span "Lesson" at bounding box center [307, 355] width 41 height 28
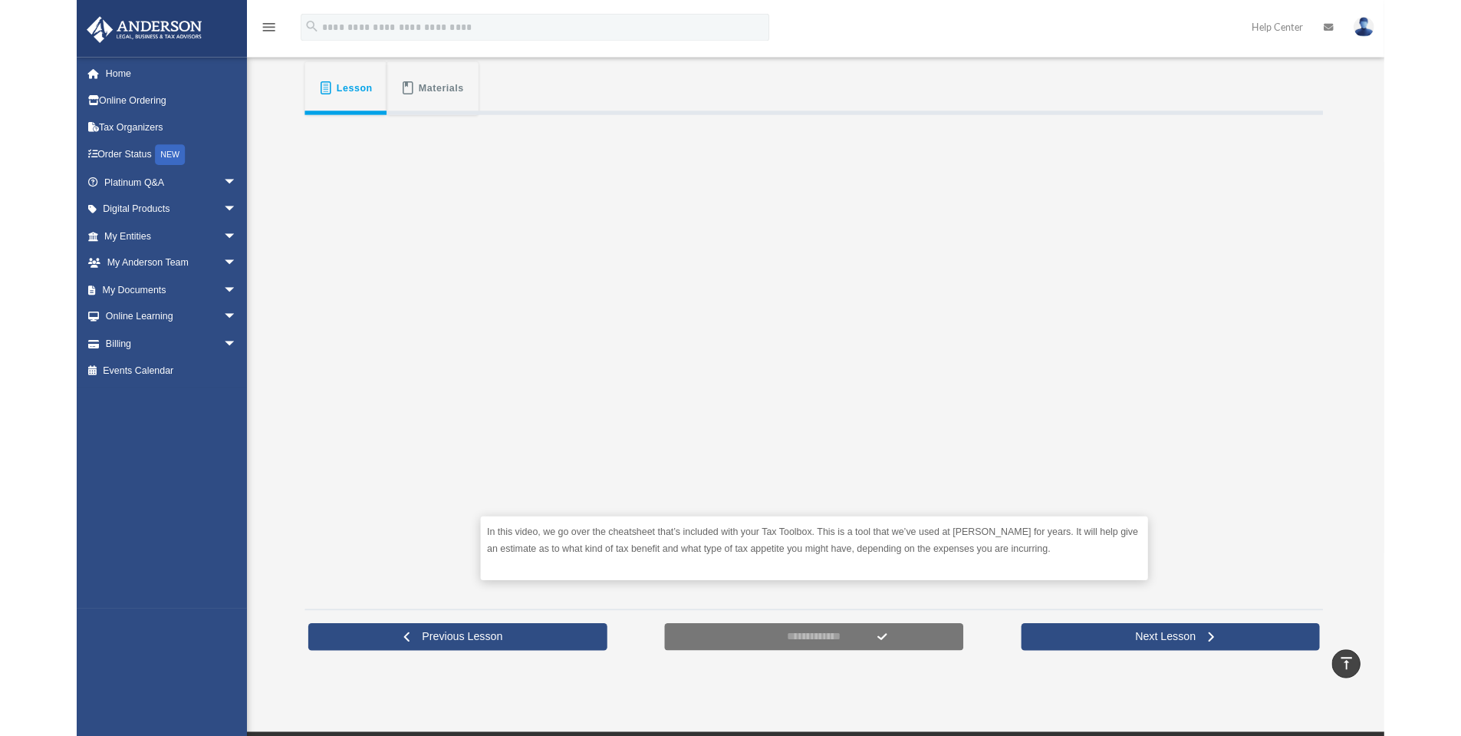
scroll to position [255, 0]
